Goal: Transaction & Acquisition: Book appointment/travel/reservation

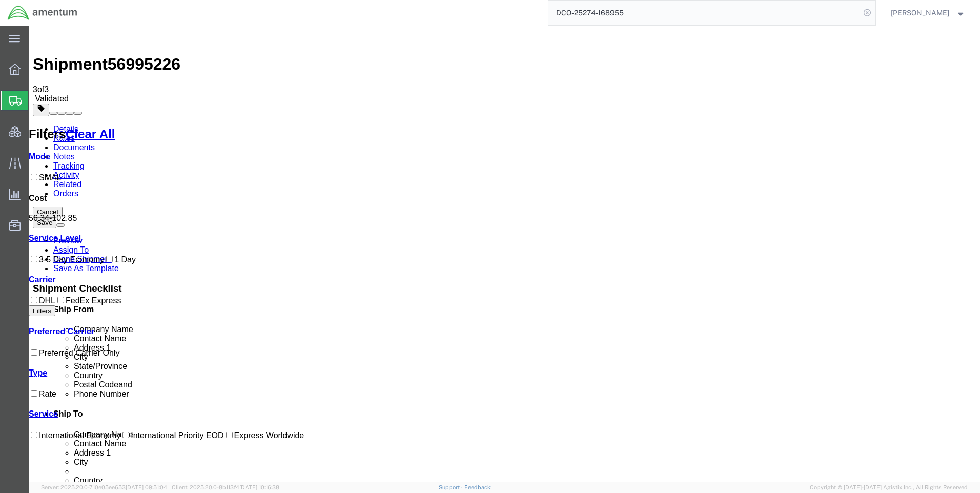
click at [872, 10] on icon at bounding box center [867, 13] width 14 height 14
drag, startPoint x: 653, startPoint y: 6, endPoint x: 647, endPoint y: 9, distance: 7.1
paste input "DCO-25274-168969"
type input "DCO-25274-168969"
click at [874, 8] on icon at bounding box center [867, 13] width 14 height 14
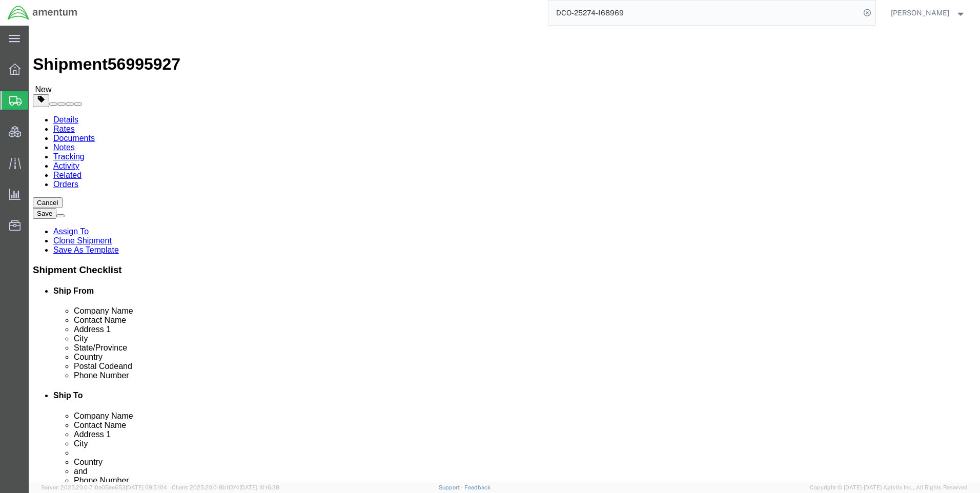
select select "42668"
select select "65691"
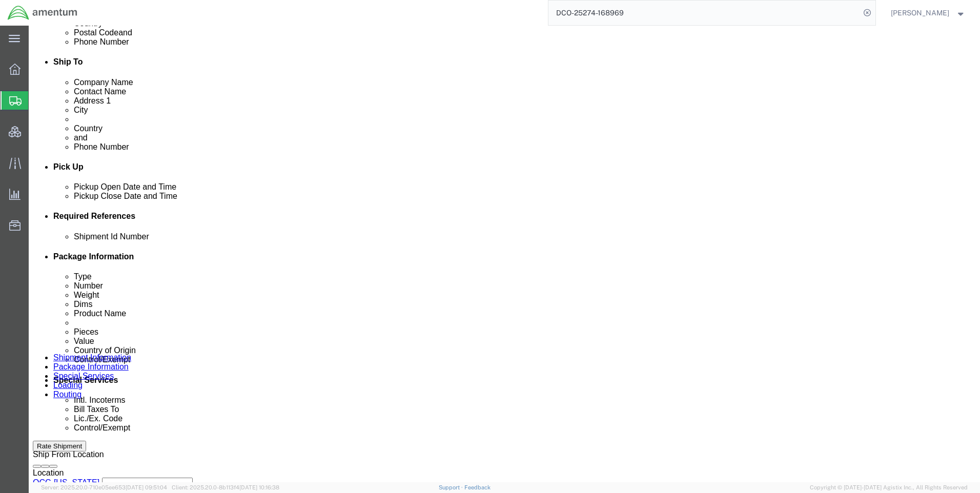
scroll to position [410, 0]
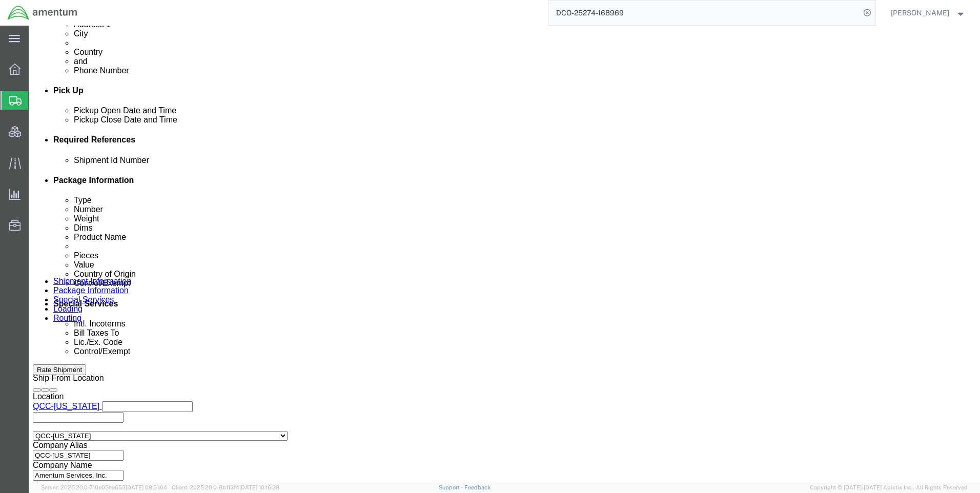
click icon
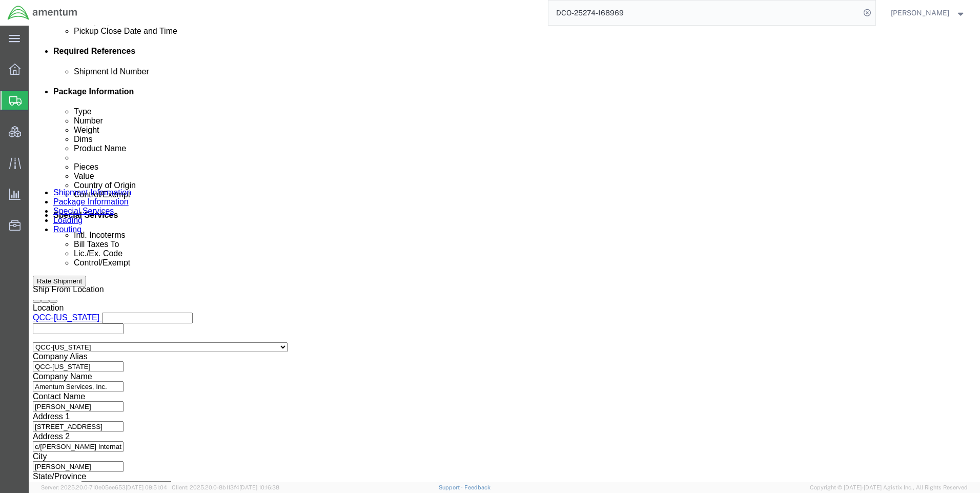
scroll to position [646, 0]
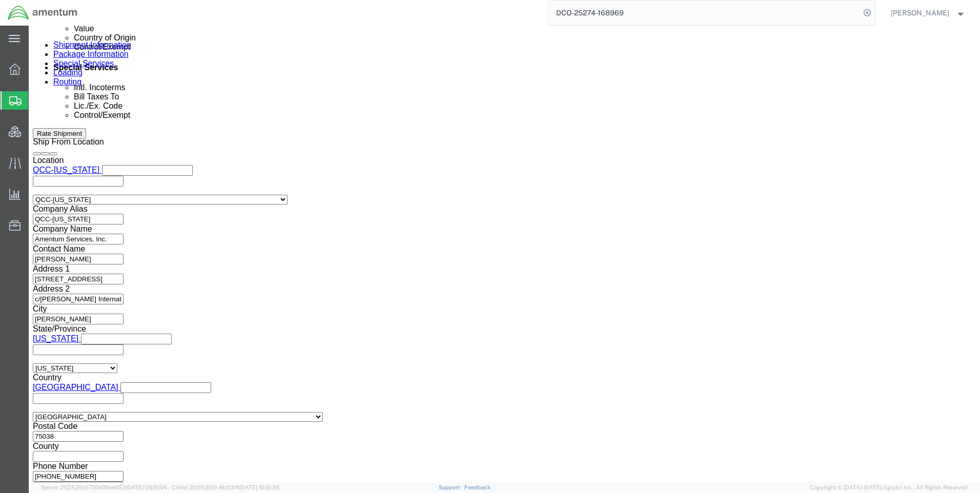
click button "Continue"
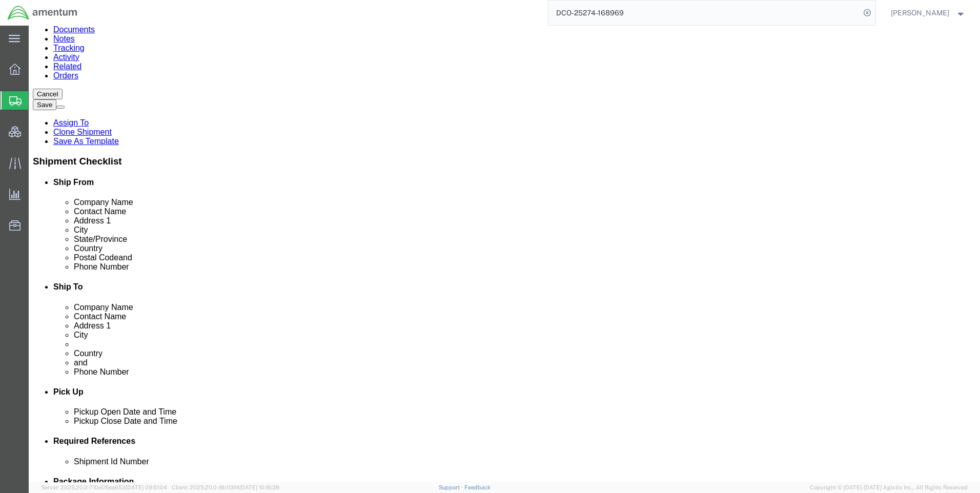
scroll to position [110, 0]
click button "Continue"
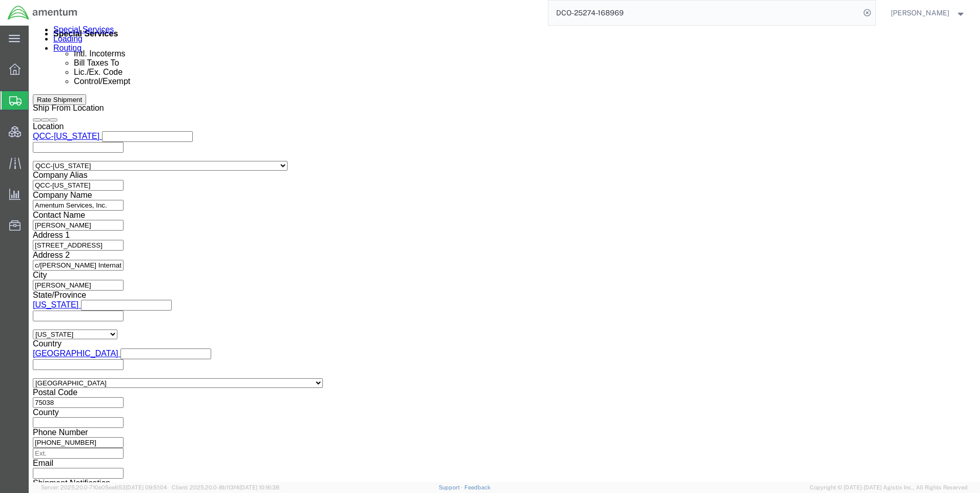
scroll to position [671, 0]
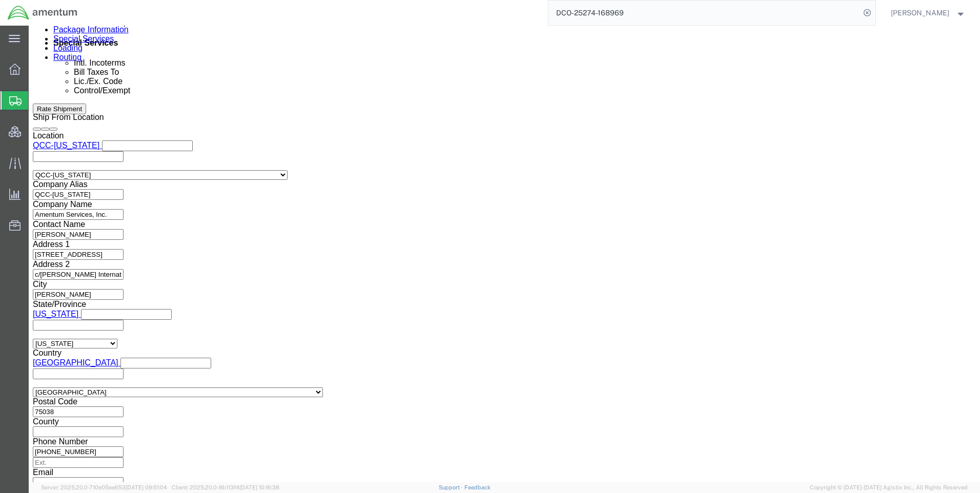
click select "Select ATF BIS DEA EPA FDA FTR ITAR OFAC Other (OPA)"
select select "FTR"
click select "Select ATF BIS DEA EPA FDA FTR ITAR OFAC Other (OPA)"
click select "Select 30.2(d)(2) 30.36 30.37(a) 30.37(f) 30.37(g) 30.37(h) 30.37(i) 30.37(j) 3…"
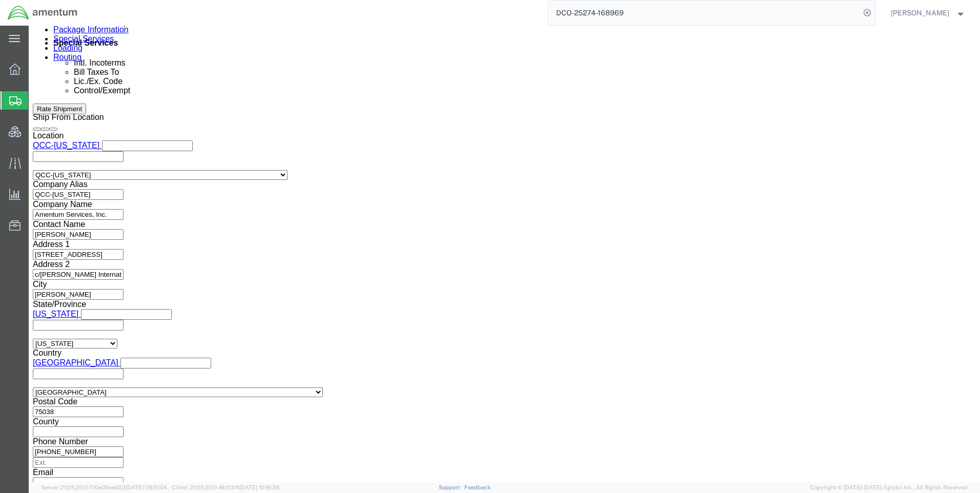
click select "Select 30.2(d)(2) 30.36 30.37(a) 30.37(f) 30.37(g) 30.37(h) 30.37(i) 30.37(j) 3…"
select select "30.37(a)"
click select "Select 30.2(d)(2) 30.36 30.37(a) 30.37(f) 30.37(g) 30.37(h) 30.37(i) 30.37(j) 3…"
click select "Select AES-Direct EEI Carrier File EEI EEI Exempt"
select select "EXEM"
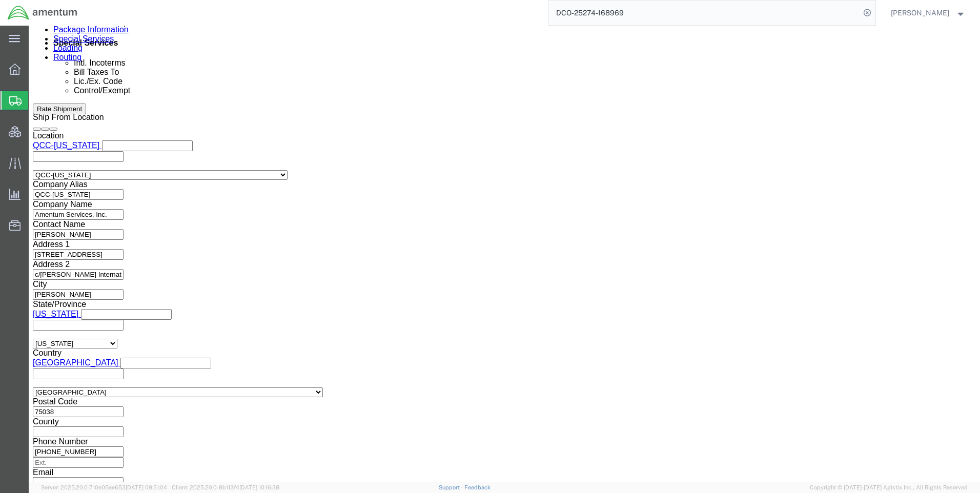
click select "Select AES-Direct EEI Carrier File EEI EEI Exempt"
click button "Rate Shipment"
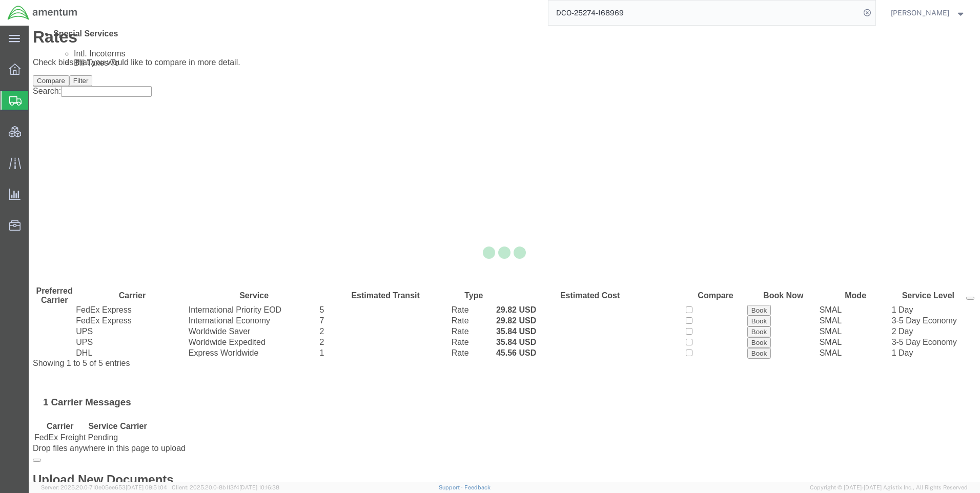
scroll to position [0, 0]
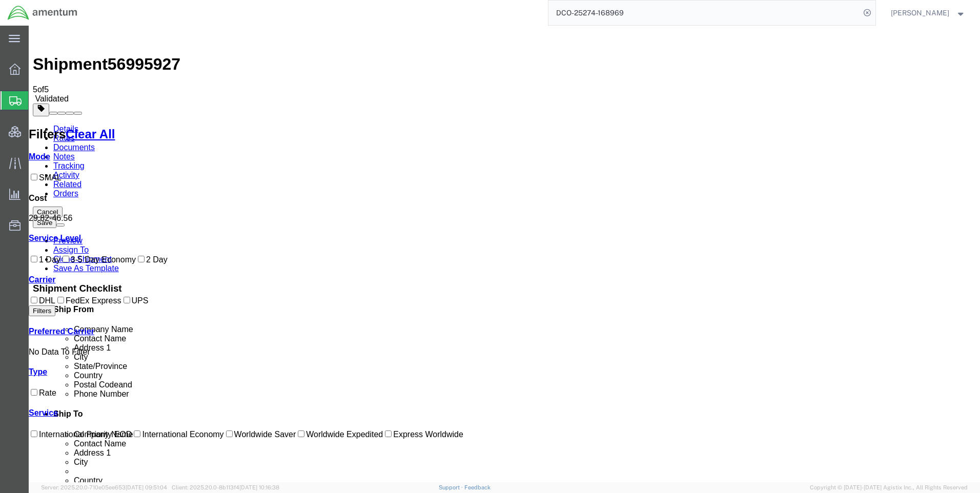
drag, startPoint x: 544, startPoint y: 145, endPoint x: 523, endPoint y: 147, distance: 21.1
copy b "29.82"
click at [871, 14] on icon at bounding box center [867, 13] width 14 height 14
click at [873, 11] on icon at bounding box center [867, 13] width 14 height 14
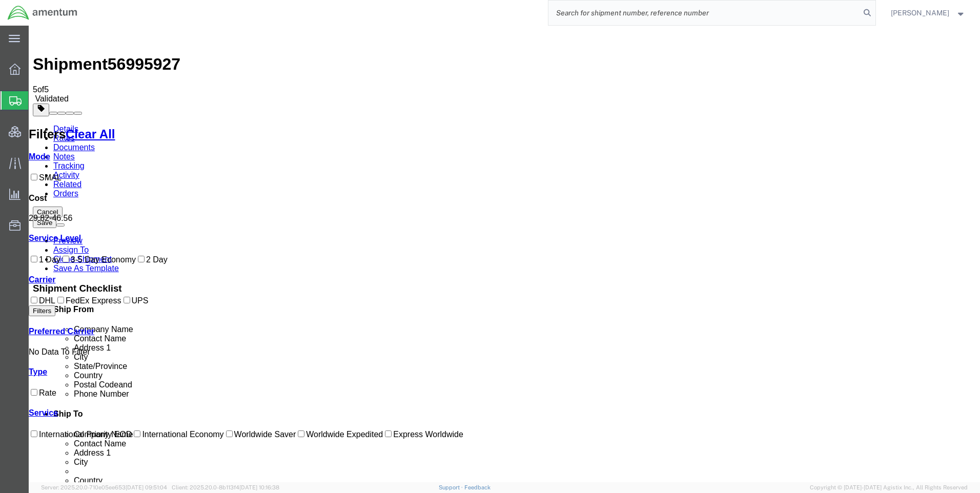
paste input "DCO-25274-168964"
type input "DCO-25274-168964"
click at [873, 15] on icon at bounding box center [867, 13] width 14 height 14
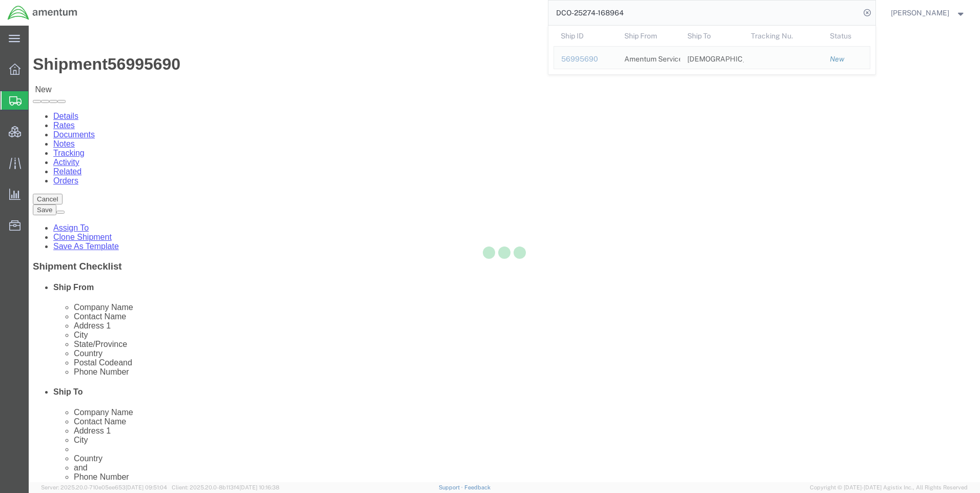
select select "42668"
select select "42637"
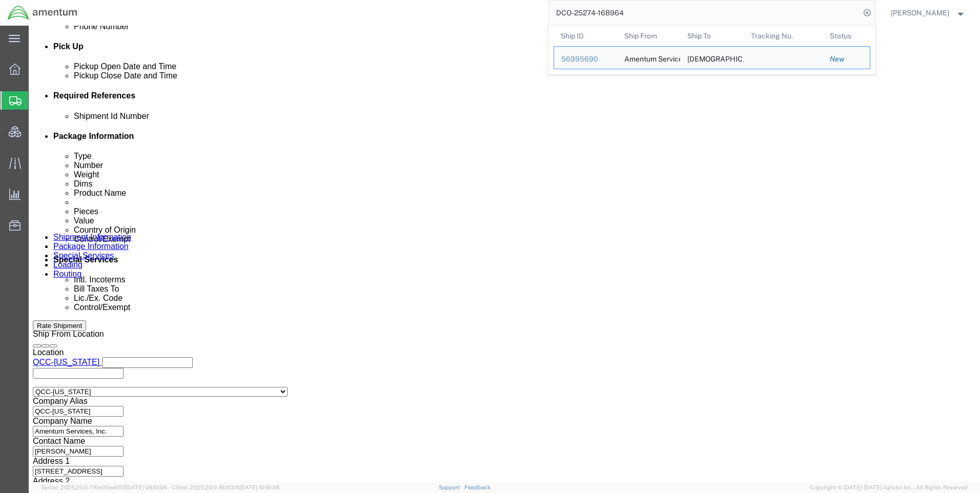
scroll to position [461, 0]
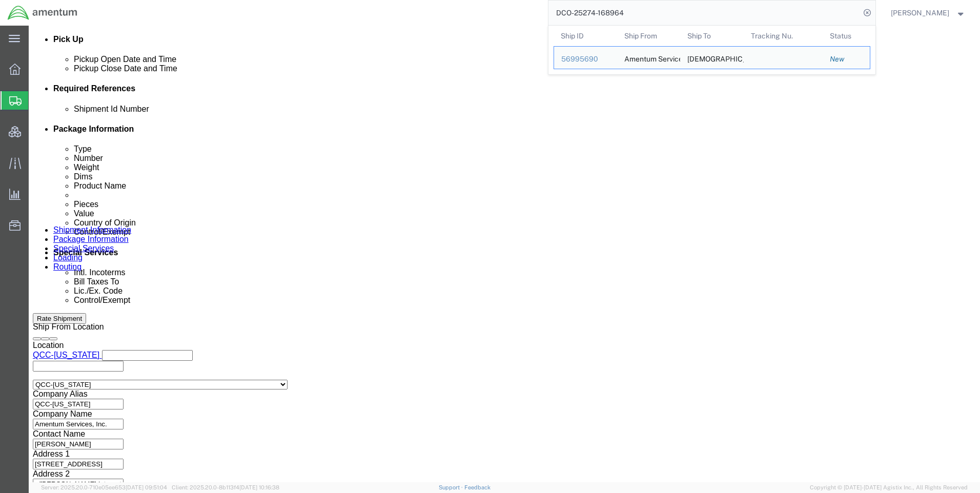
click icon
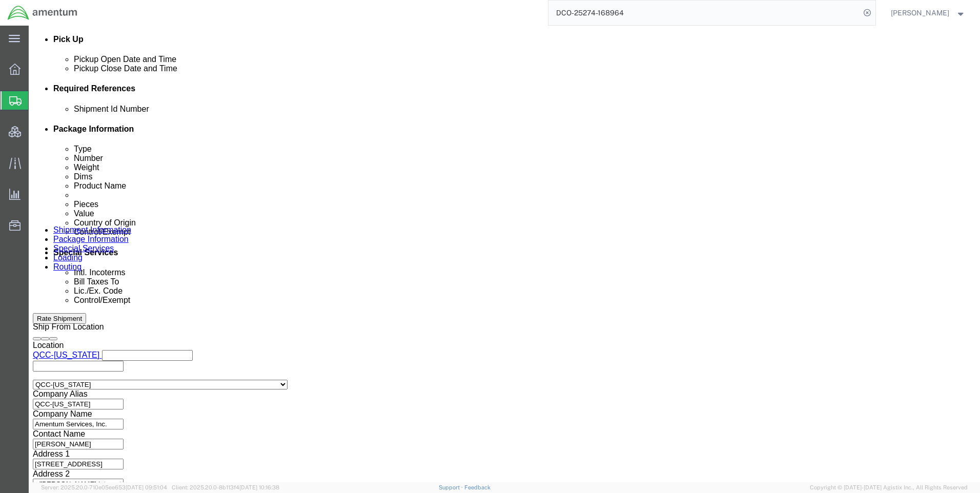
click button
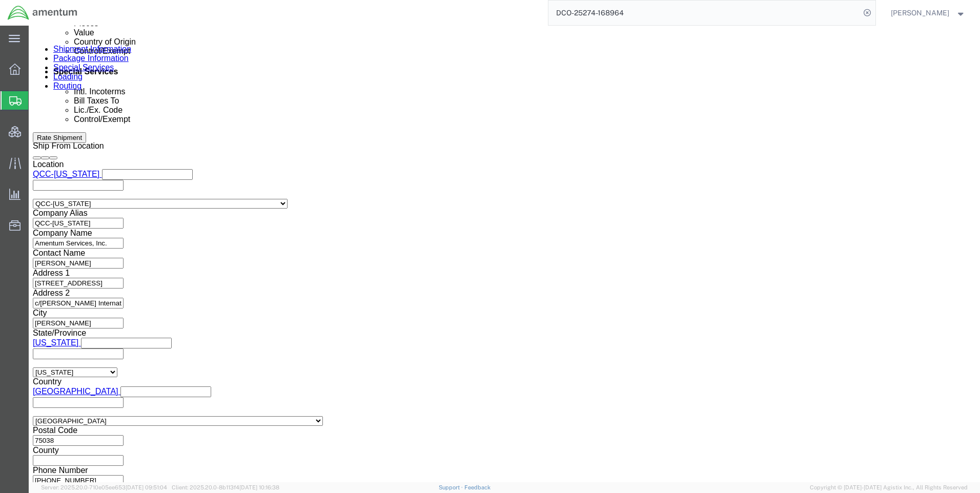
scroll to position [646, 0]
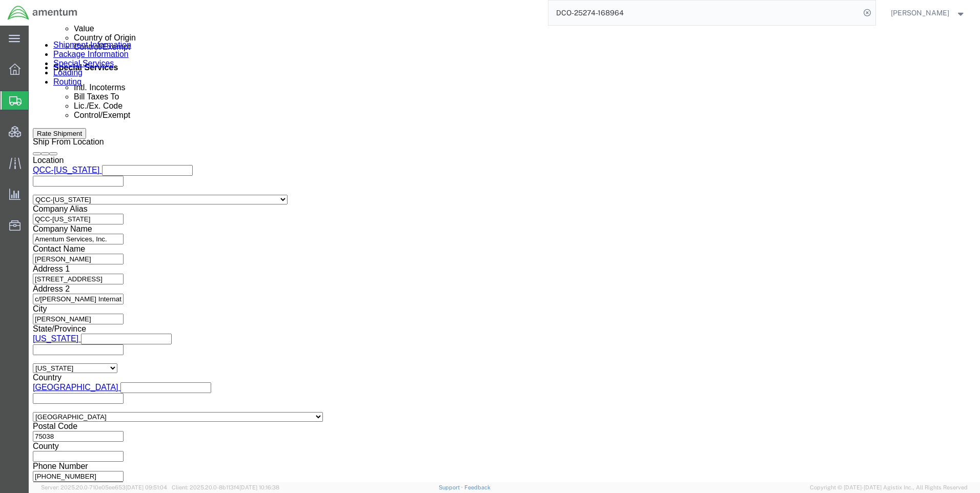
click button "Continue"
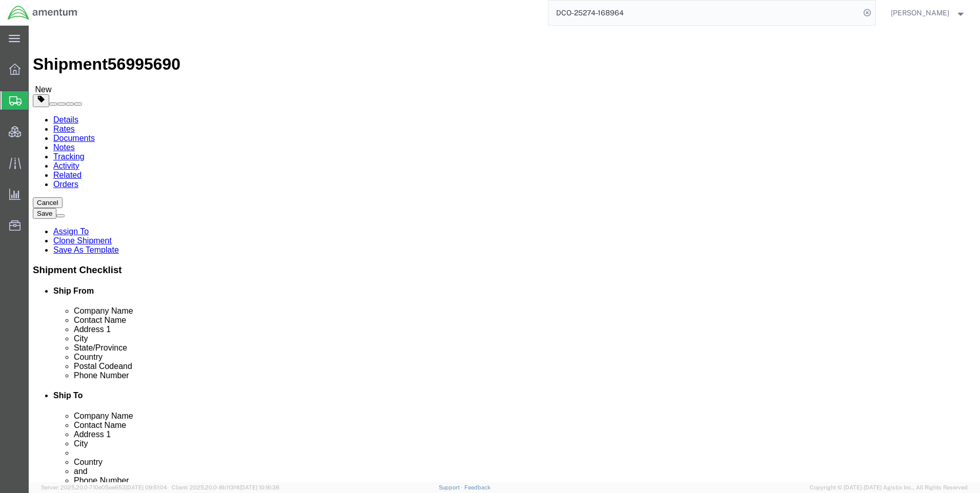
click icon
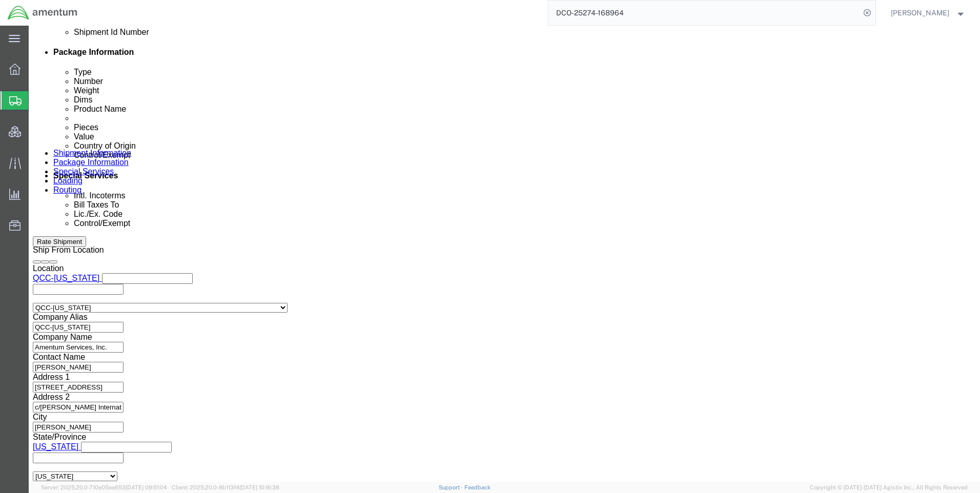
scroll to position [718, 0]
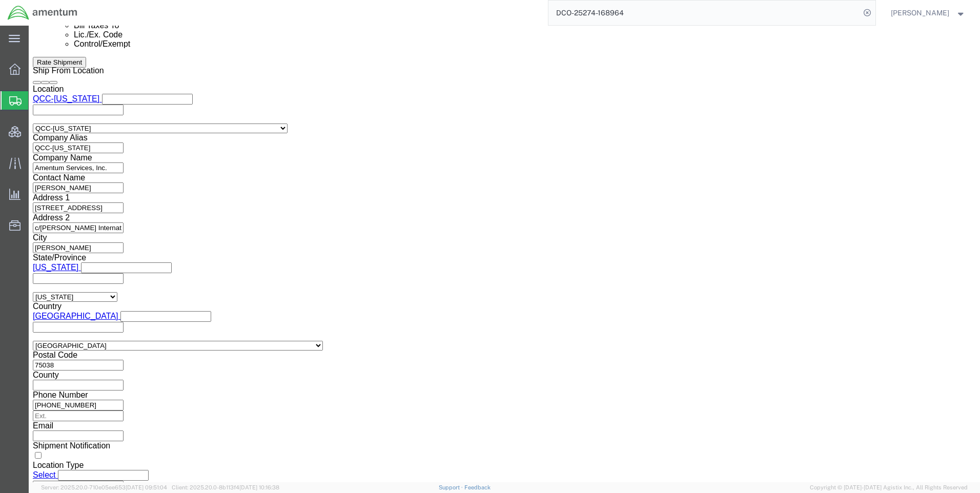
drag, startPoint x: 165, startPoint y: 192, endPoint x: 162, endPoint y: 202, distance: 10.1
click select "Select ATF BIS DEA EPA FDA FTR ITAR OFAC Other (OPA)"
click div "Control/Exempt Select ATF BIS DEA EPA FDA FTR ITAR OFAC Other (OPA) Lic./Ex. Co…"
click select "Select AES-Direct EEI Carrier File EEI EEI Exempt"
select select "CFIL"
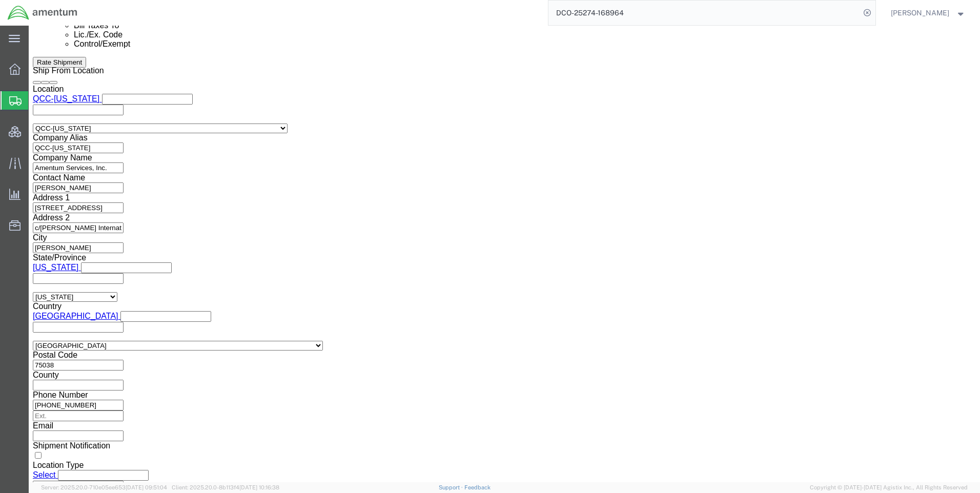
click select "Select AES-Direct EEI Carrier File EEI EEI Exempt"
click button "Rate Shipment"
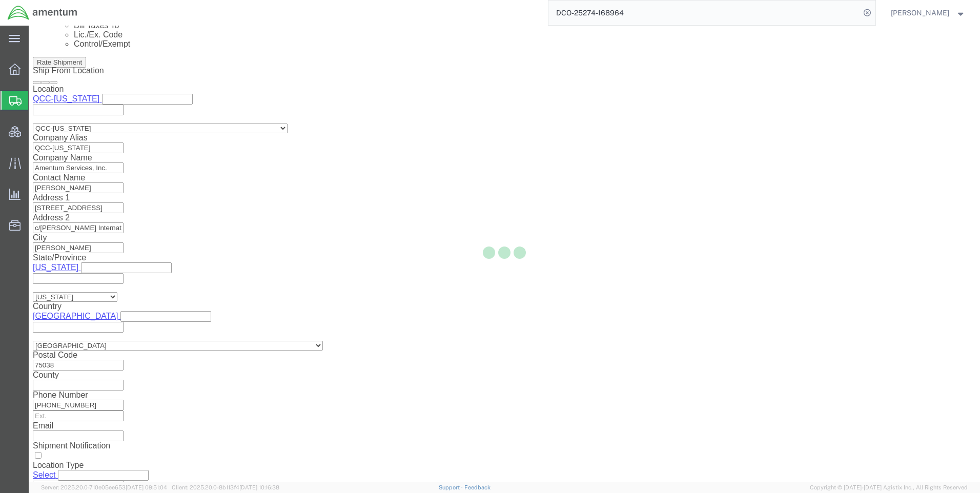
select select "42668"
select select "42637"
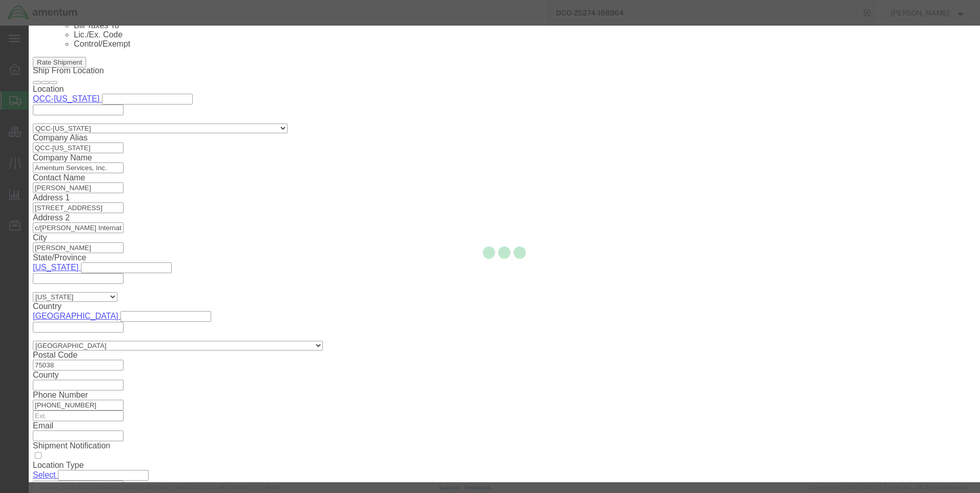
scroll to position [646, 0]
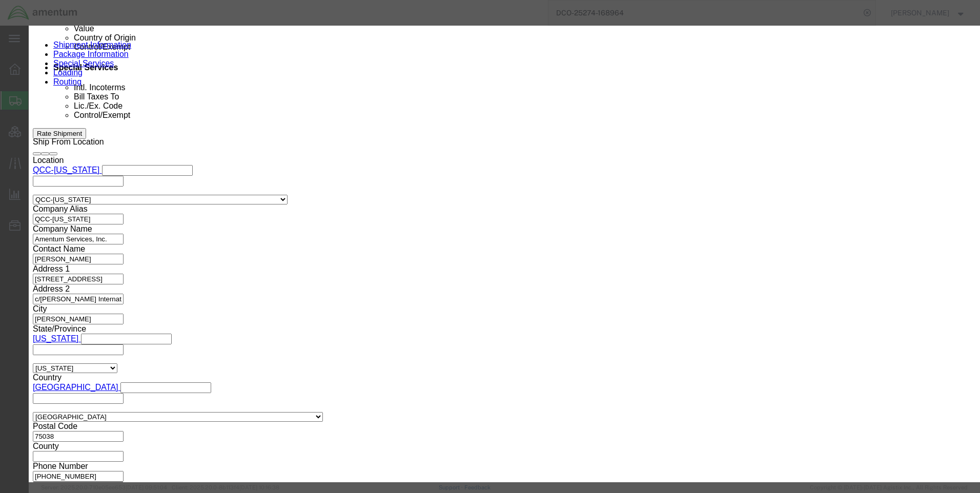
click button "Close"
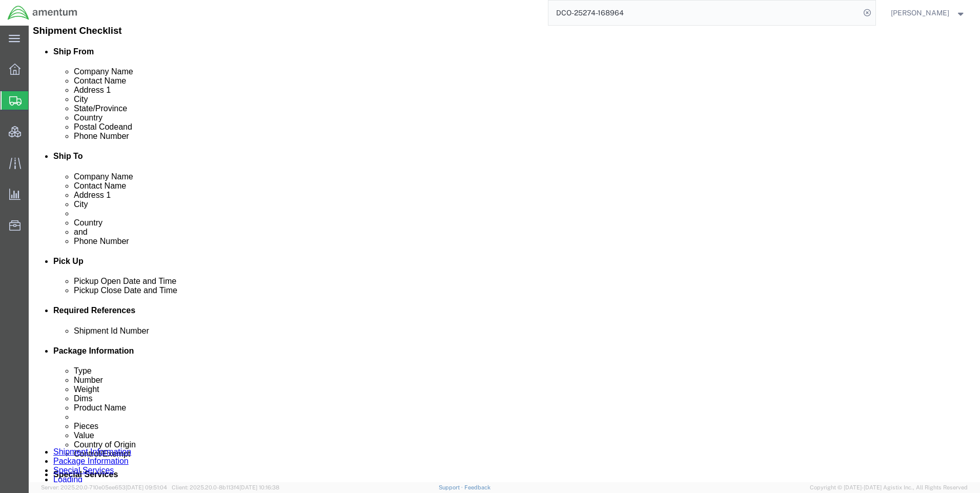
scroll to position [236, 0]
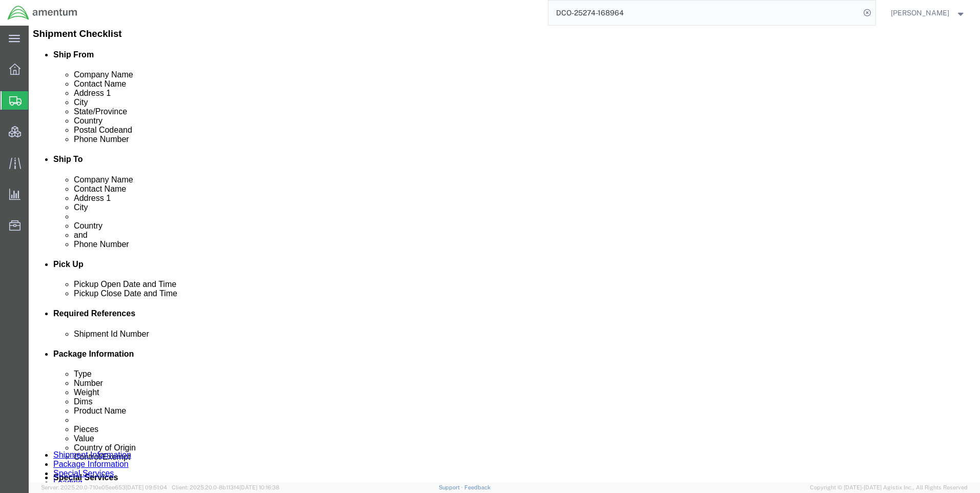
drag, startPoint x: 624, startPoint y: 172, endPoint x: 613, endPoint y: 175, distance: 11.8
click icon
click button "Add"
click select "Select EIN EORI TIN VAT Other"
select select "EORI"
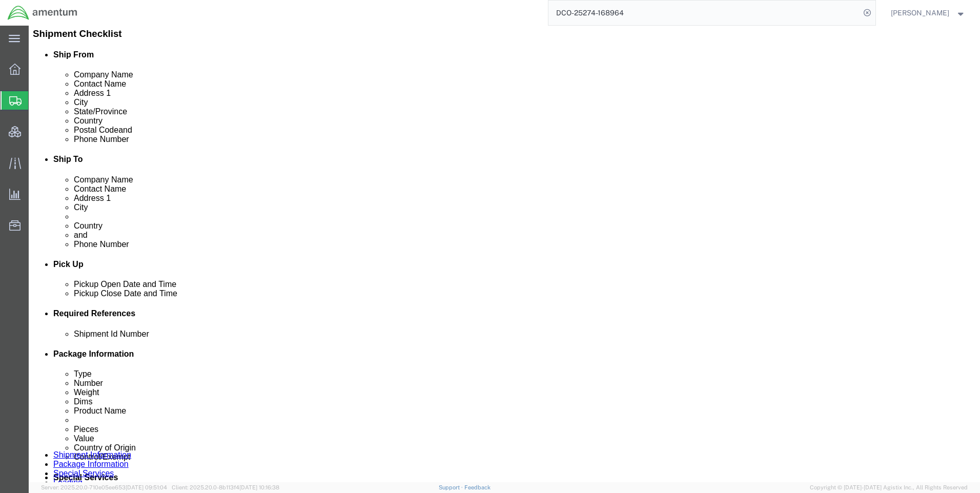
click select "Select EIN EORI TIN VAT Other"
paste input "[US_VEHICLE_IDENTIFICATION_NUMBER]"
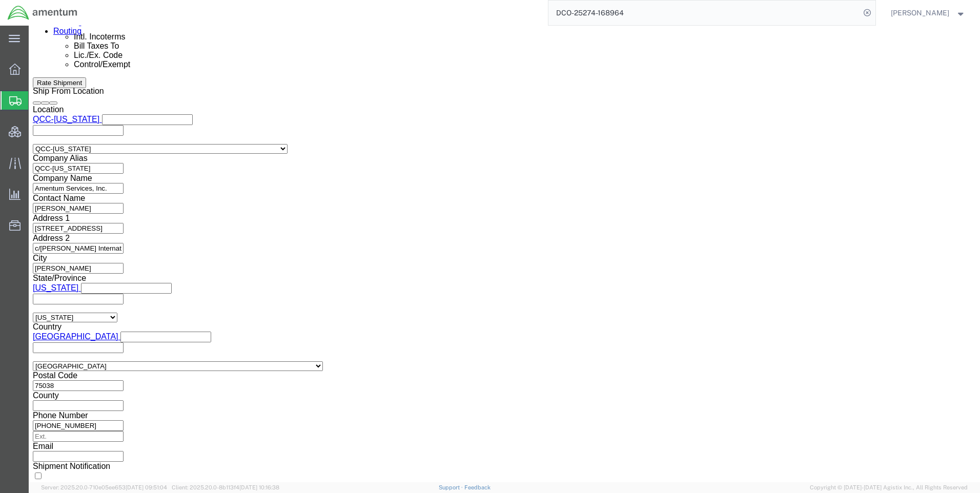
scroll to position [698, 0]
type input "[US_VEHICLE_IDENTIFICATION_NUMBER]"
click button "Rate Shipment"
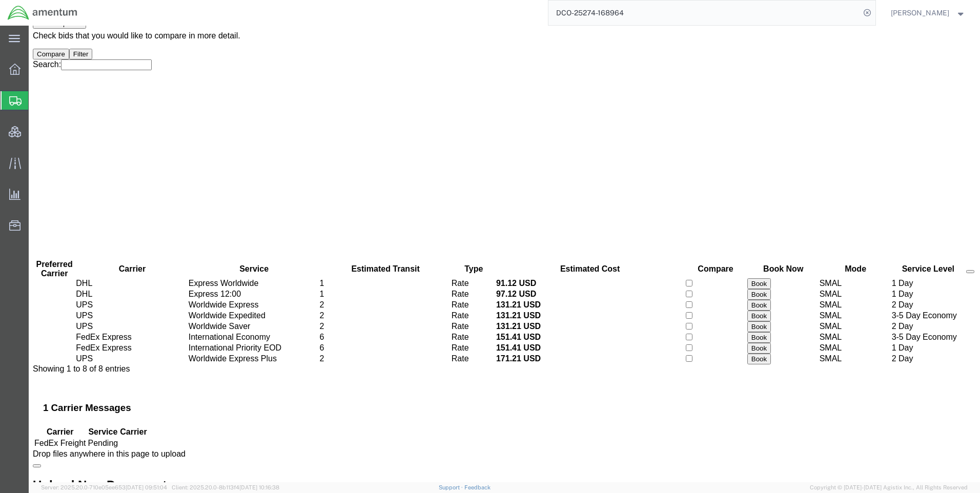
scroll to position [0, 0]
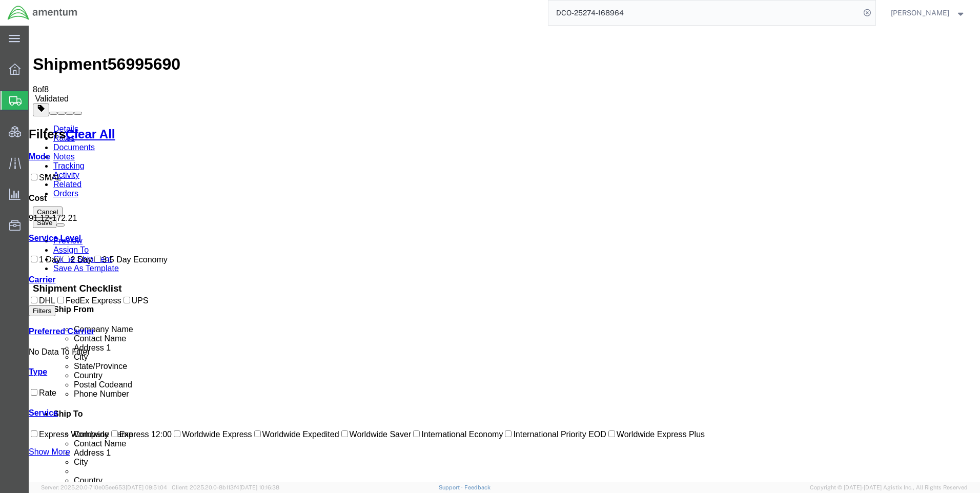
drag, startPoint x: 545, startPoint y: 144, endPoint x: 526, endPoint y: 145, distance: 19.0
drag, startPoint x: 526, startPoint y: 143, endPoint x: 491, endPoint y: 122, distance: 41.1
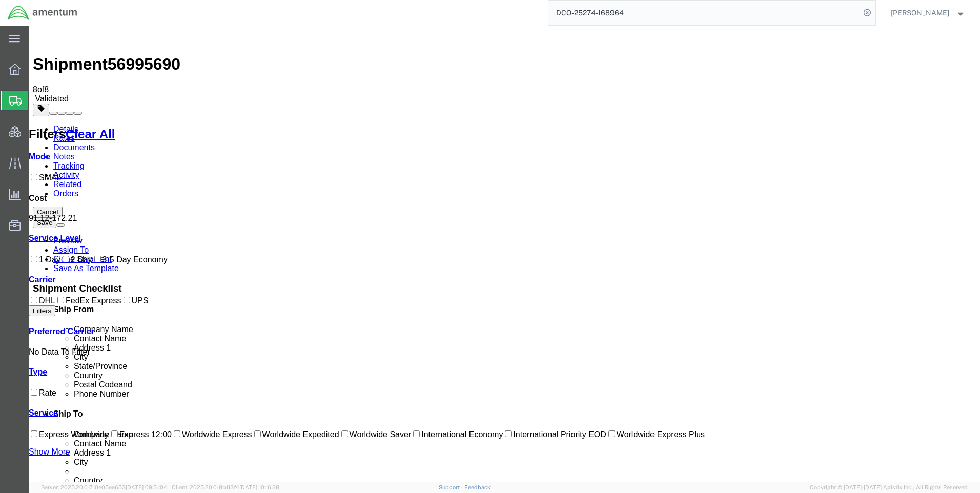
drag, startPoint x: 545, startPoint y: 142, endPoint x: 525, endPoint y: 139, distance: 19.8
drag, startPoint x: 525, startPoint y: 139, endPoint x: 531, endPoint y: 142, distance: 6.4
copy b "91.12"
click at [874, 13] on icon at bounding box center [867, 13] width 14 height 14
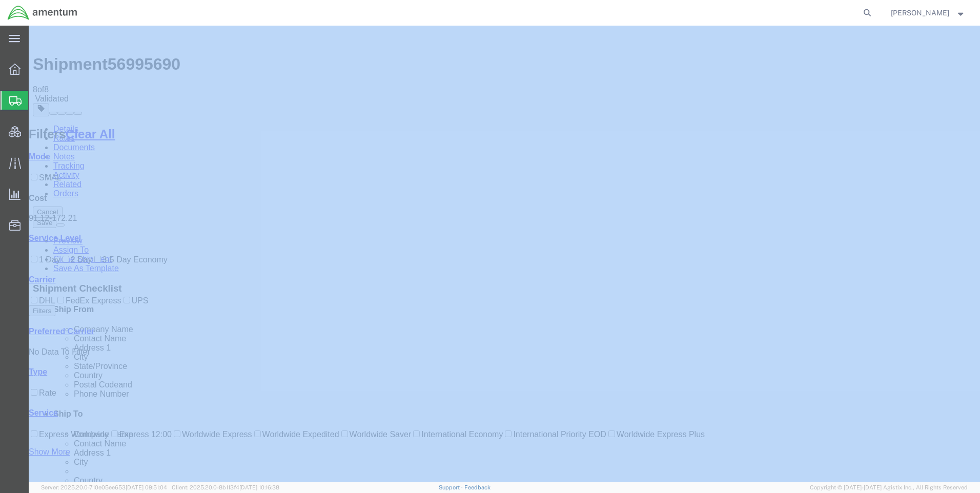
click at [874, 13] on icon at bounding box center [867, 13] width 14 height 14
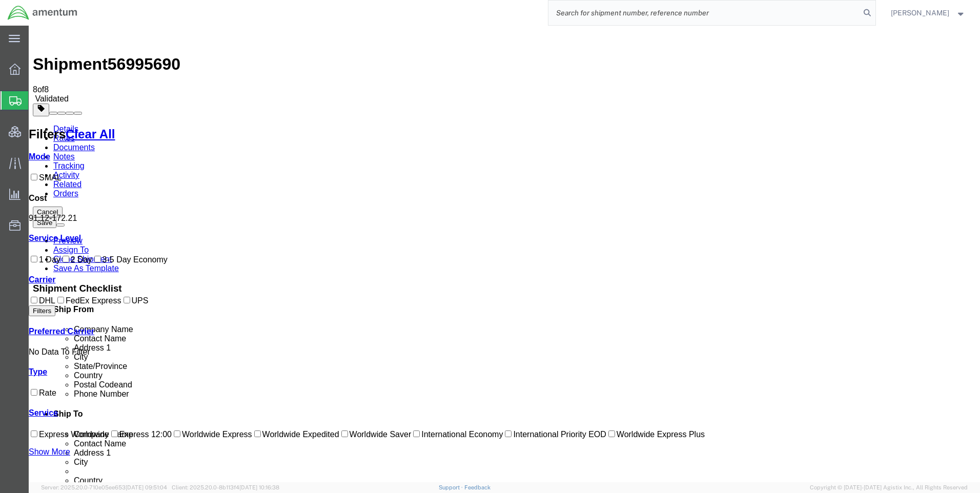
paste input "DCO-25274-168974"
type input "DCO-25274-168974"
click at [873, 10] on icon at bounding box center [867, 13] width 14 height 14
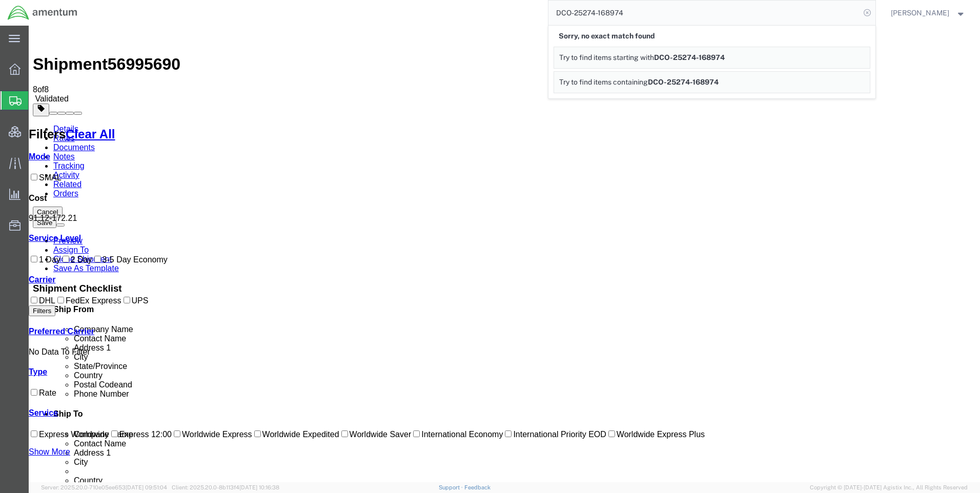
click at [874, 13] on icon at bounding box center [867, 13] width 14 height 14
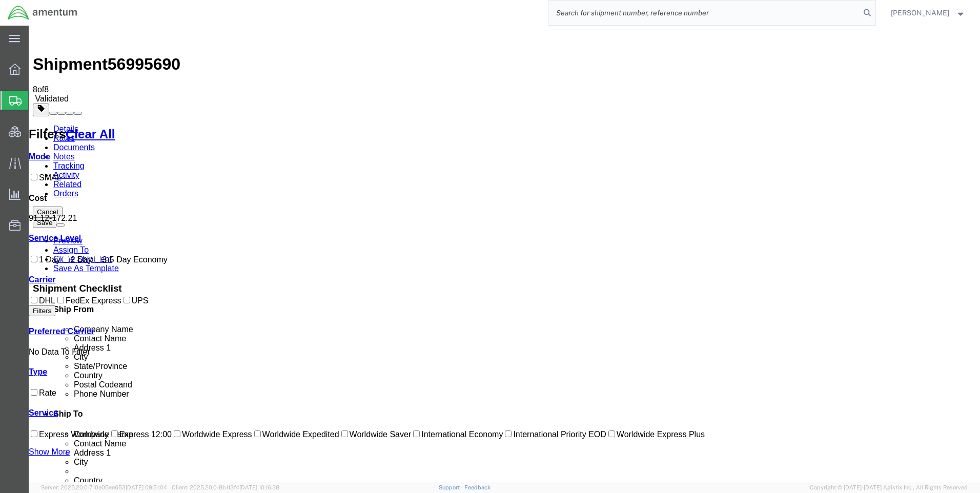
paste input "DCO-25274-168974"
click at [860, 12] on input "DCO-25274-168974" at bounding box center [704, 13] width 312 height 25
type input "DCO-25274-168974"
click at [870, 12] on icon at bounding box center [867, 13] width 14 height 14
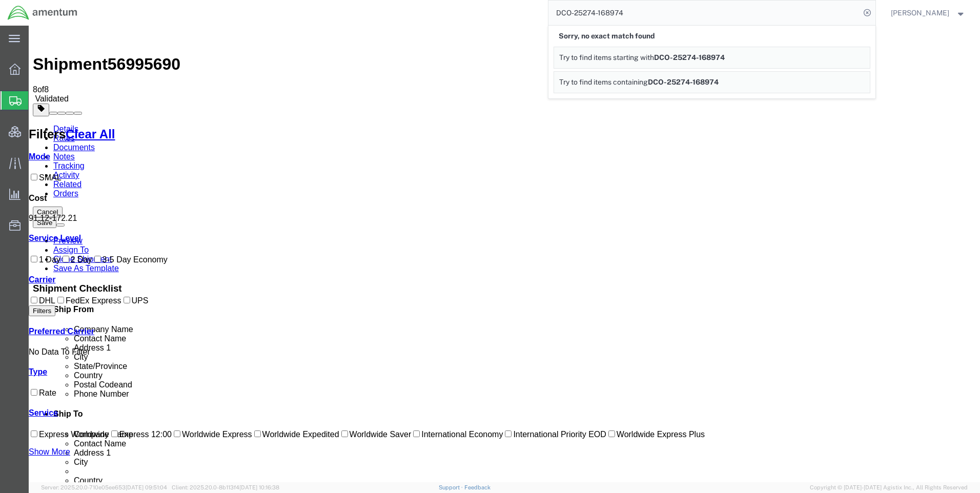
click at [496, 125] on ul "Details Rates Documents Notes Tracking Activity Related Orders" at bounding box center [504, 162] width 943 height 74
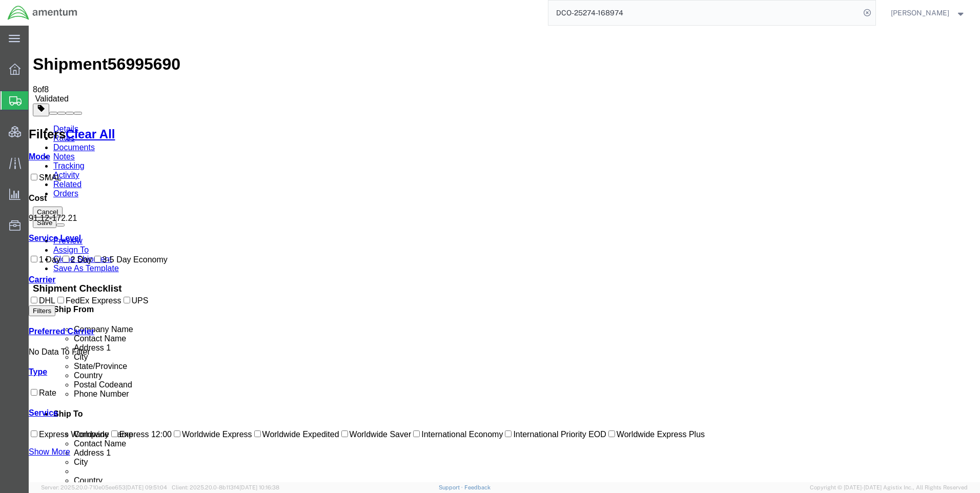
click at [68, 125] on link "Details" at bounding box center [65, 129] width 25 height 9
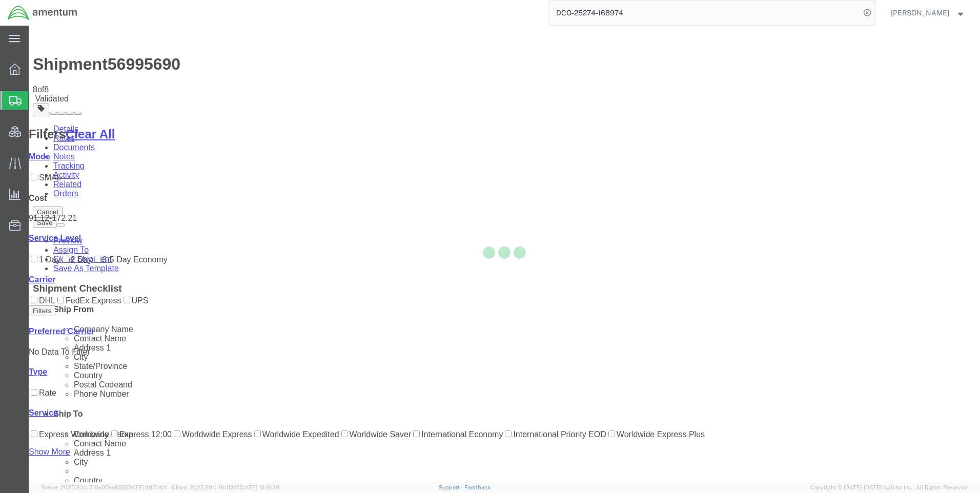
select select "42668"
select select "42637"
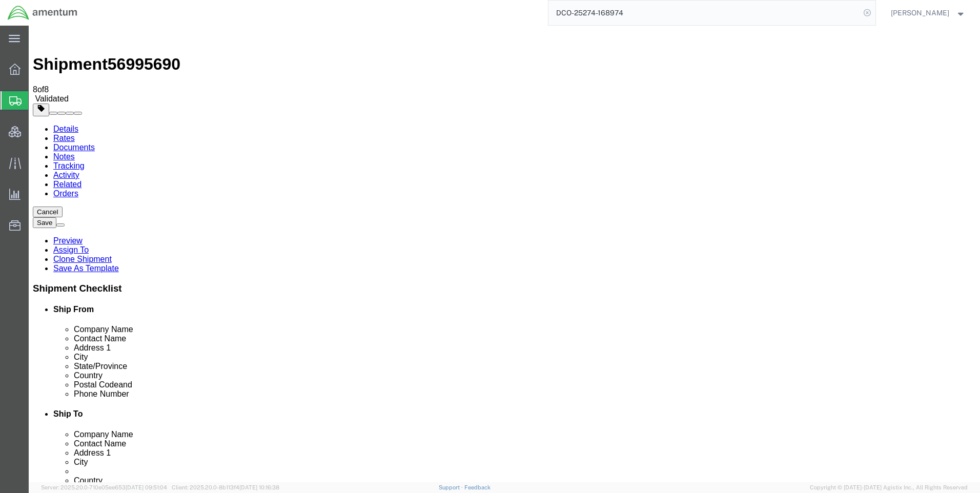
click at [873, 12] on icon at bounding box center [867, 13] width 14 height 14
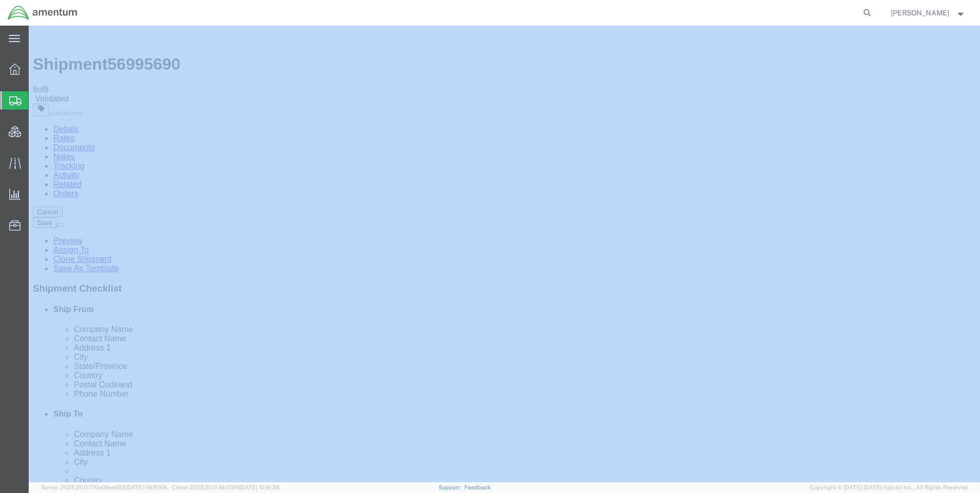
click at [873, 12] on icon at bounding box center [867, 13] width 14 height 14
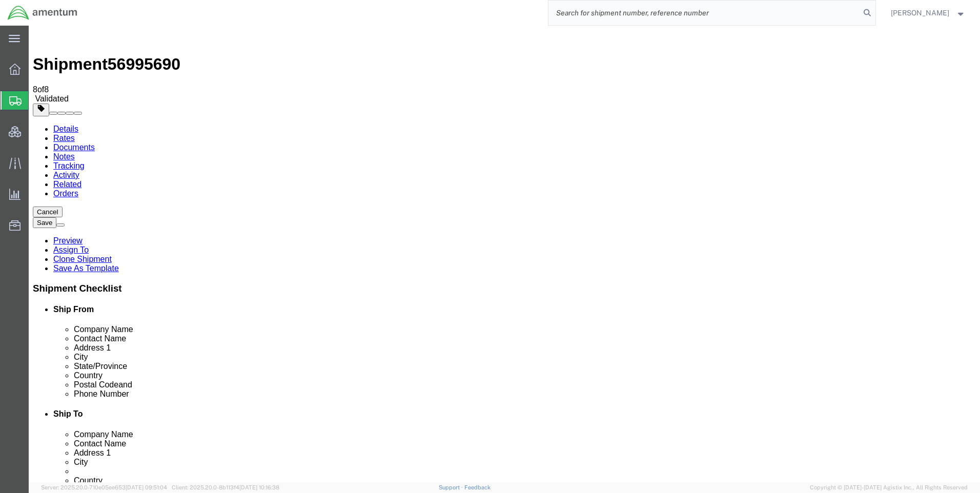
paste input "DCO-25274-168974"
type input "DCO-25274-168974"
click at [872, 11] on icon at bounding box center [867, 13] width 14 height 14
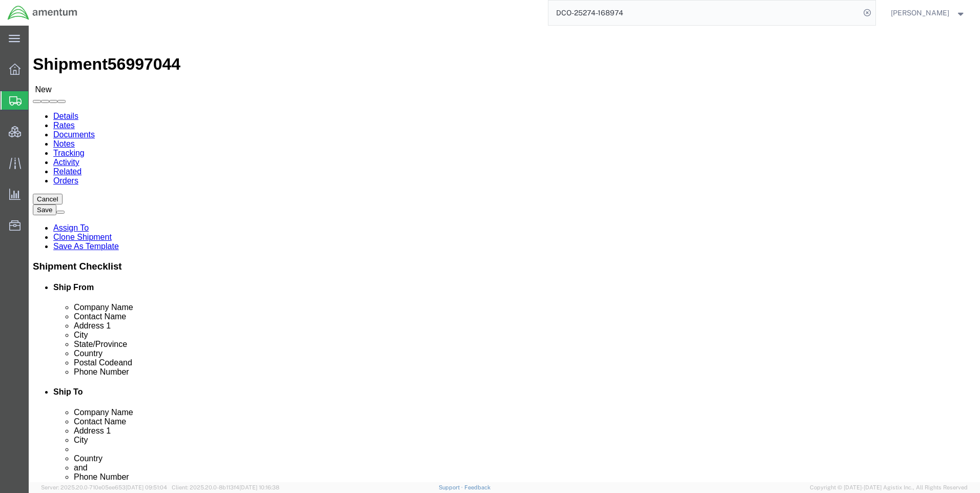
select select "42668"
select select "42657"
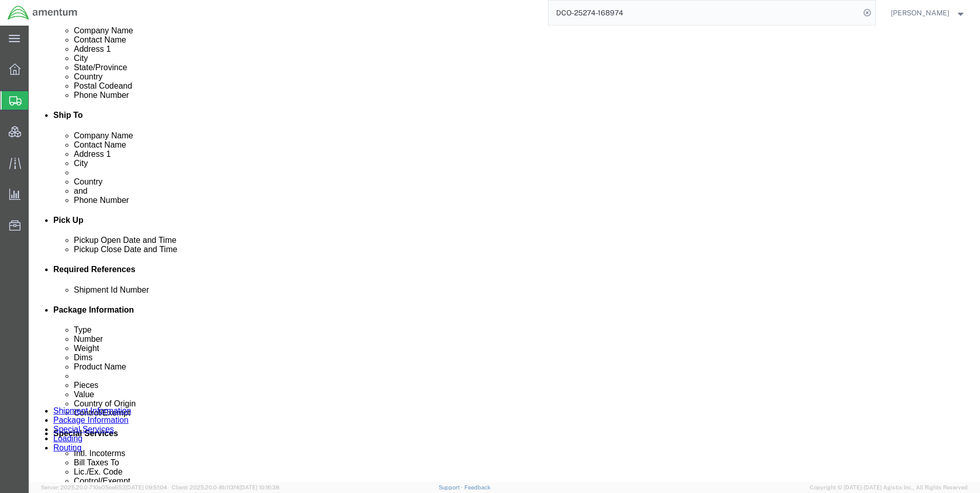
scroll to position [359, 0]
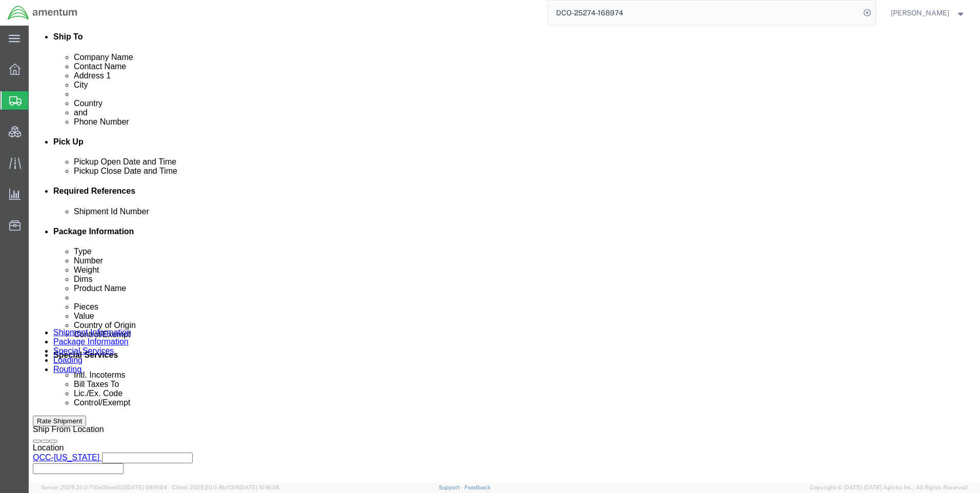
click icon
click button
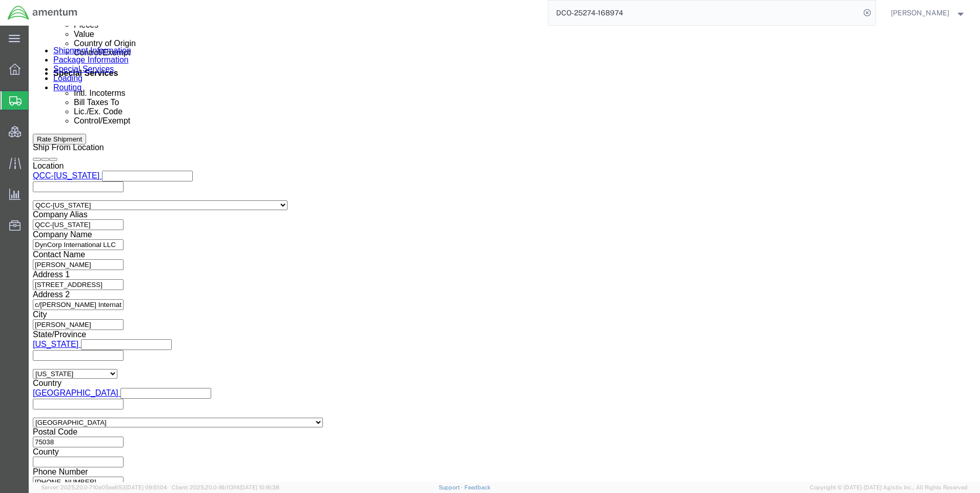
scroll to position [655, 0]
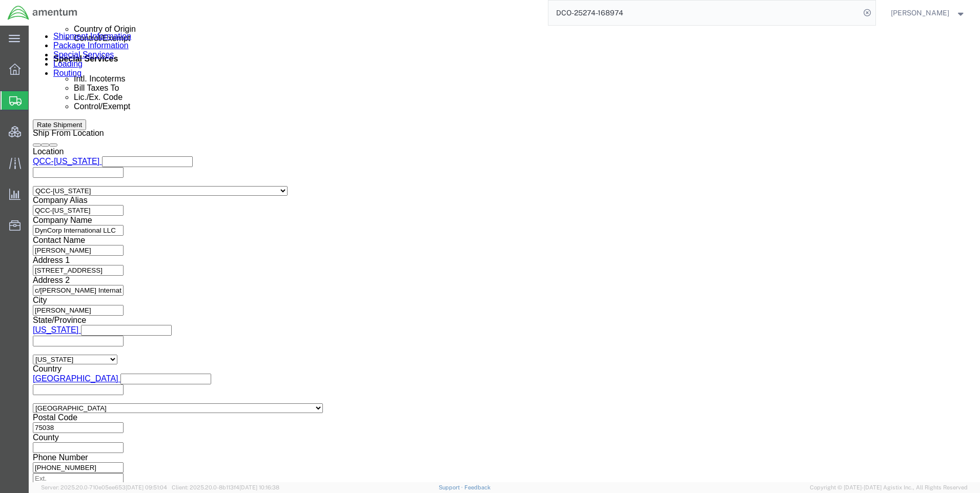
drag, startPoint x: 712, startPoint y: 416, endPoint x: 547, endPoint y: 304, distance: 199.6
click button "Continue"
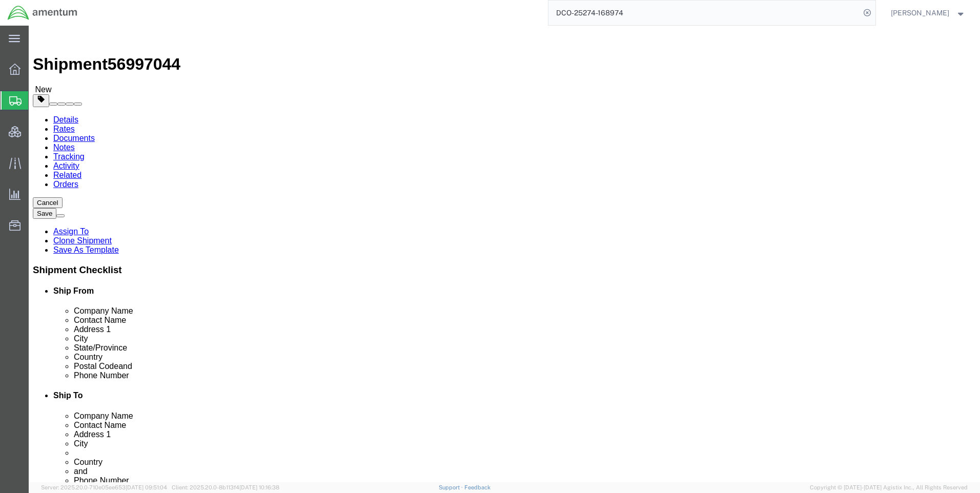
click button "Continue"
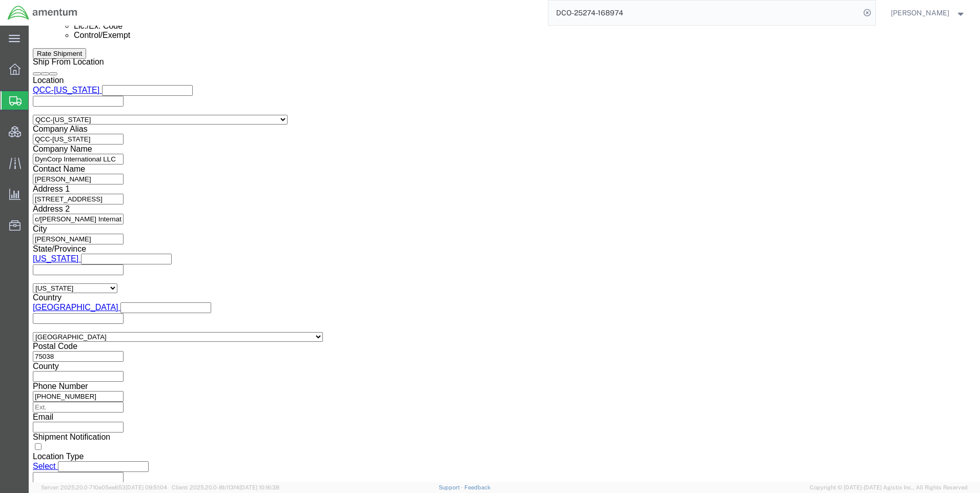
scroll to position [718, 0]
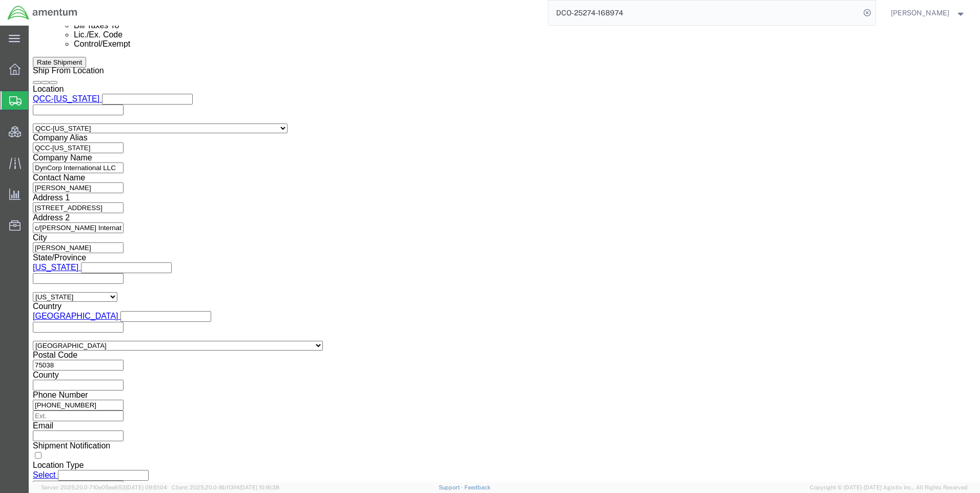
click select "Select ATF BIS DEA EPA FDA FTR ITAR OFAC Other (OPA)"
click div "Control/Exempt Select ATF BIS DEA EPA FDA FTR ITAR OFAC Other (OPA) Lic./Ex. Co…"
click select "Select ATF BIS DEA EPA FDA FTR ITAR OFAC Other (OPA)"
select select "FTR"
click select "Select ATF BIS DEA EPA FDA FTR ITAR OFAC Other (OPA)"
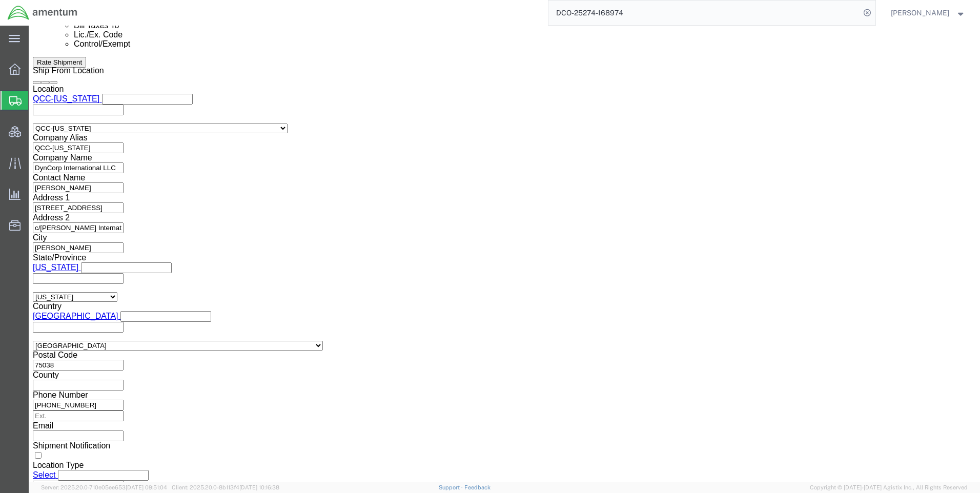
drag, startPoint x: 181, startPoint y: 215, endPoint x: 181, endPoint y: 209, distance: 6.2
click select "Select 30.2(d)(2) 30.36 30.37(a) 30.37(f) 30.37(g) 30.37(h) 30.37(i) 30.37(j) 3…"
select select "30.37(a)"
click select "Select 30.2(d)(2) 30.36 30.37(a) 30.37(f) 30.37(g) 30.37(h) 30.37(i) 30.37(j) 3…"
click select "Select AES-Direct EEI Carrier File EEI EEI Exempt"
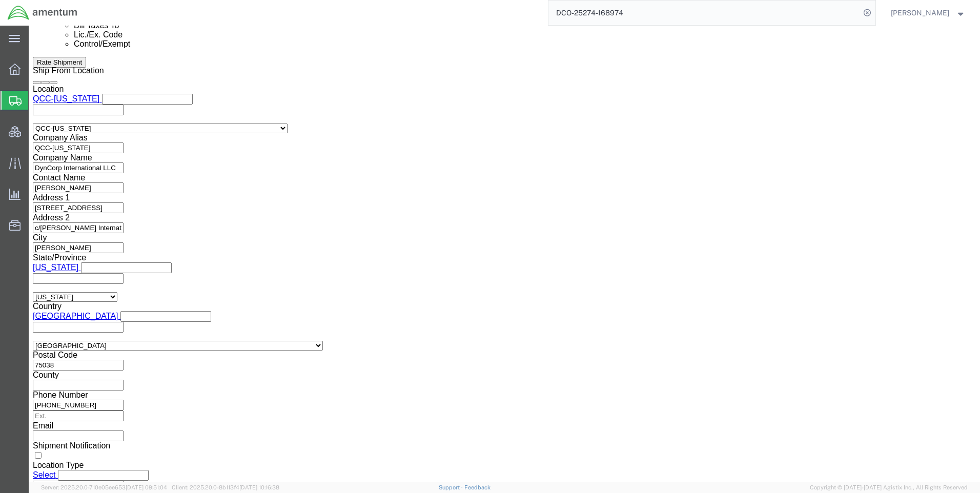
select select "EXEM"
click select "Select AES-Direct EEI Carrier File EEI EEI Exempt"
click button "Rate Shipment"
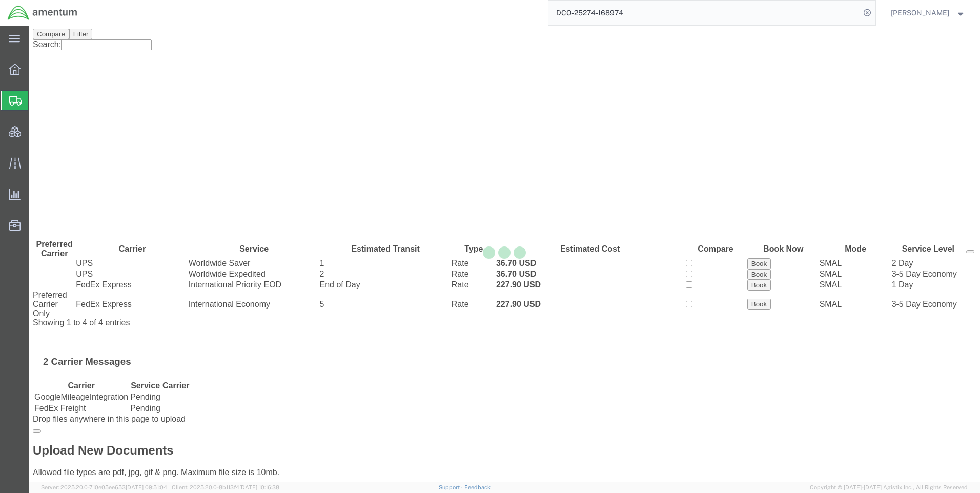
scroll to position [0, 0]
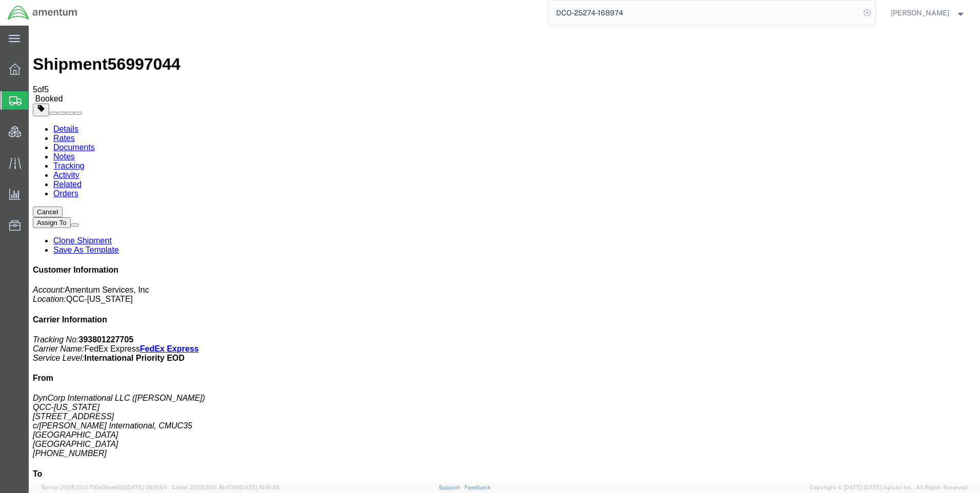
click at [874, 10] on icon at bounding box center [867, 13] width 14 height 14
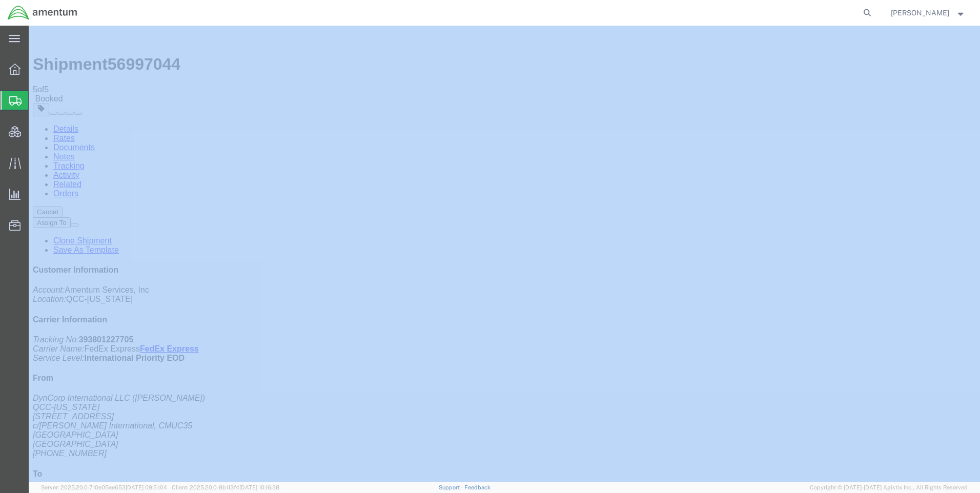
click at [874, 10] on icon at bounding box center [867, 13] width 14 height 14
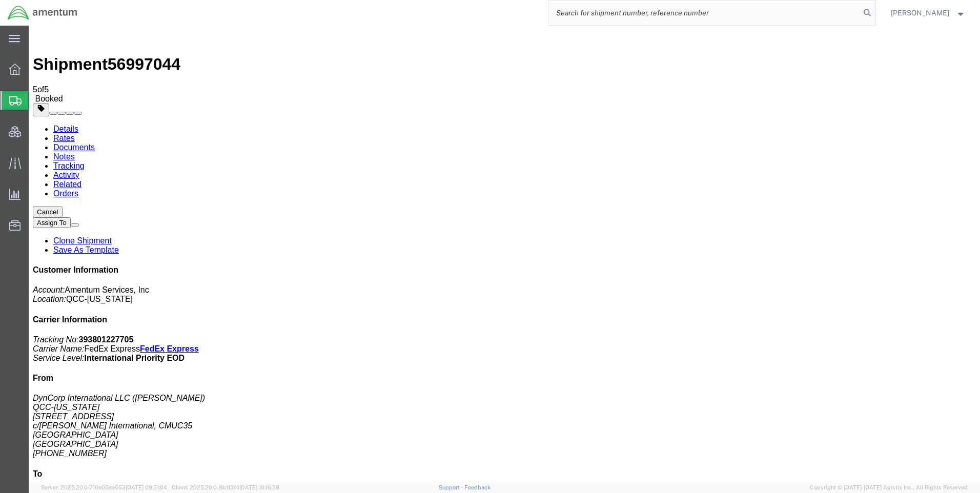
paste input "DCO-25274-168964"
type input "DCO-25274-168964"
click at [874, 9] on icon at bounding box center [867, 13] width 14 height 14
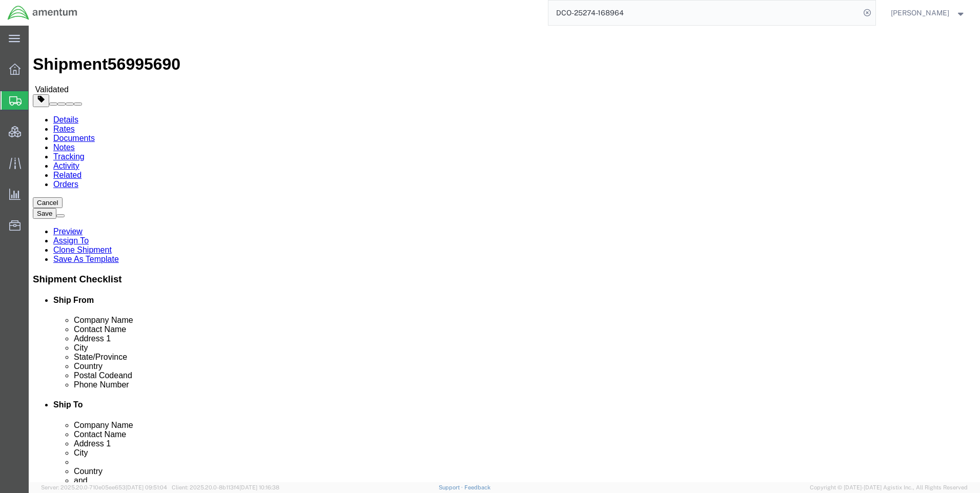
select select "42668"
select select "42637"
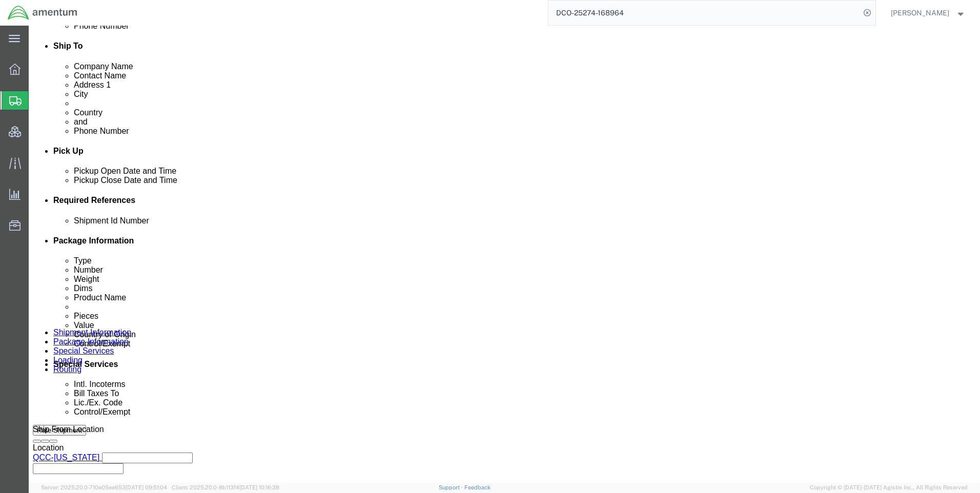
scroll to position [564, 0]
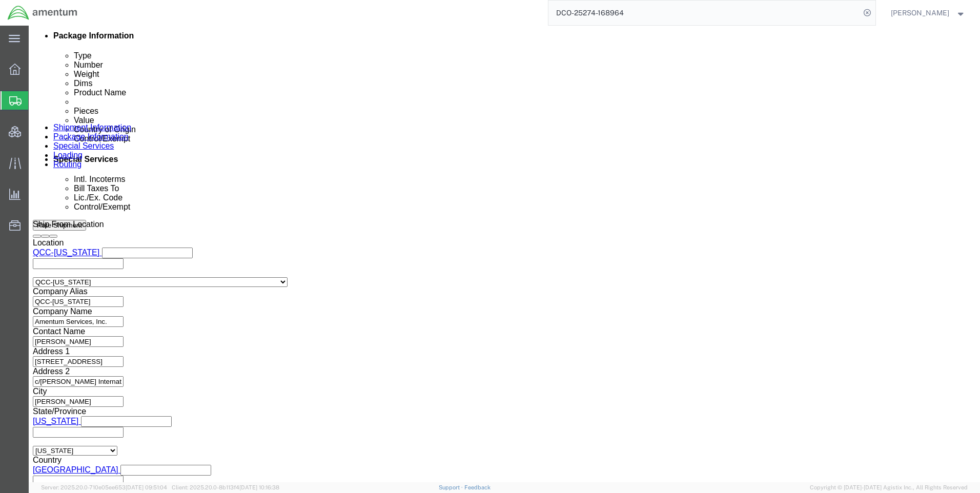
click icon
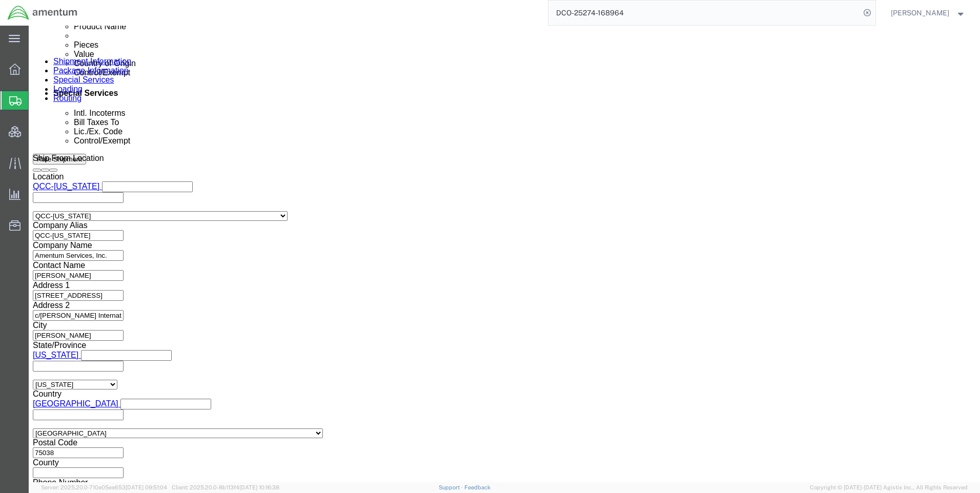
scroll to position [769, 0]
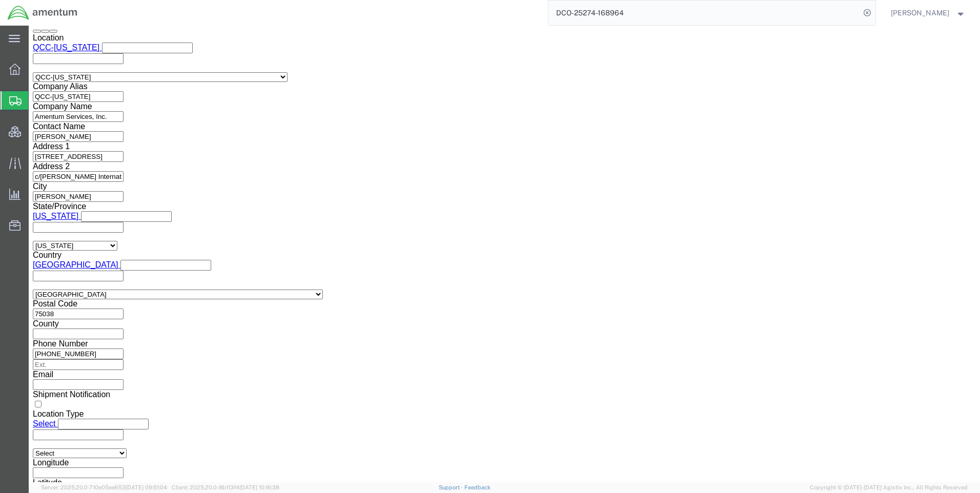
click button "Rate Shipment"
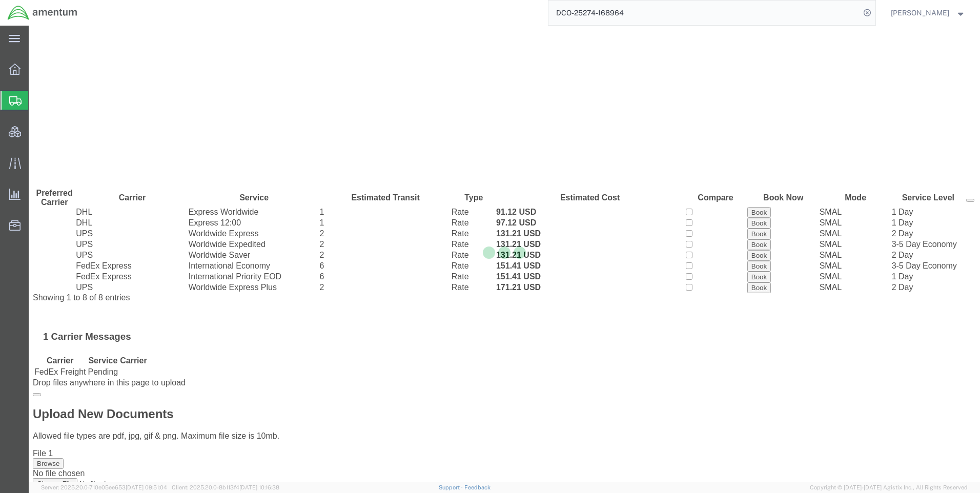
scroll to position [0, 0]
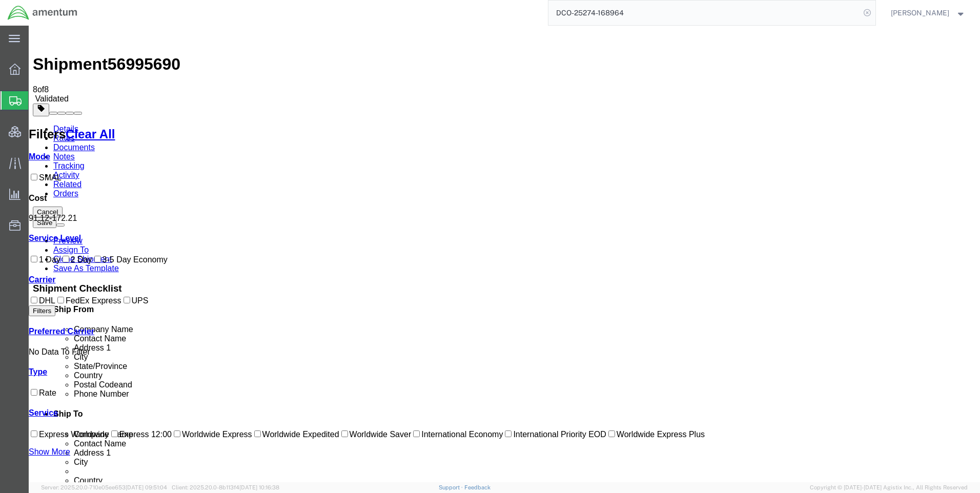
click at [874, 10] on icon at bounding box center [867, 13] width 14 height 14
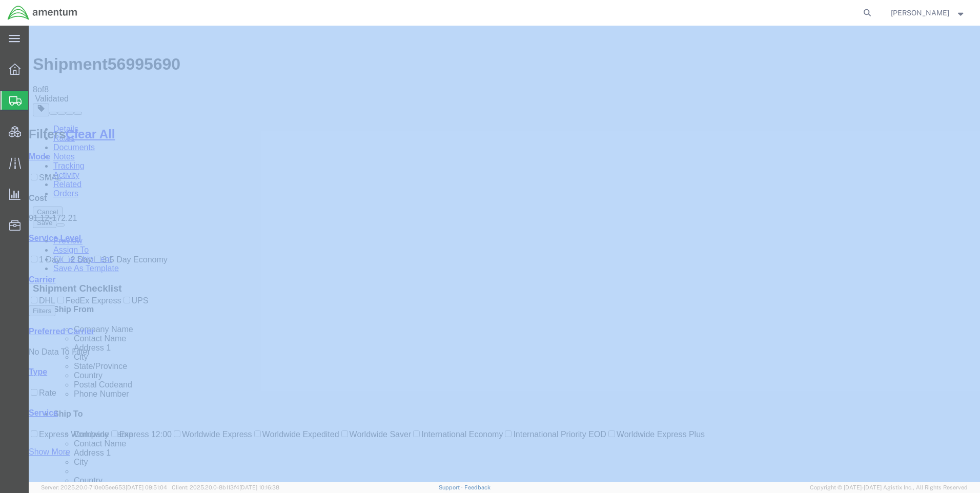
click at [874, 10] on icon at bounding box center [867, 13] width 14 height 14
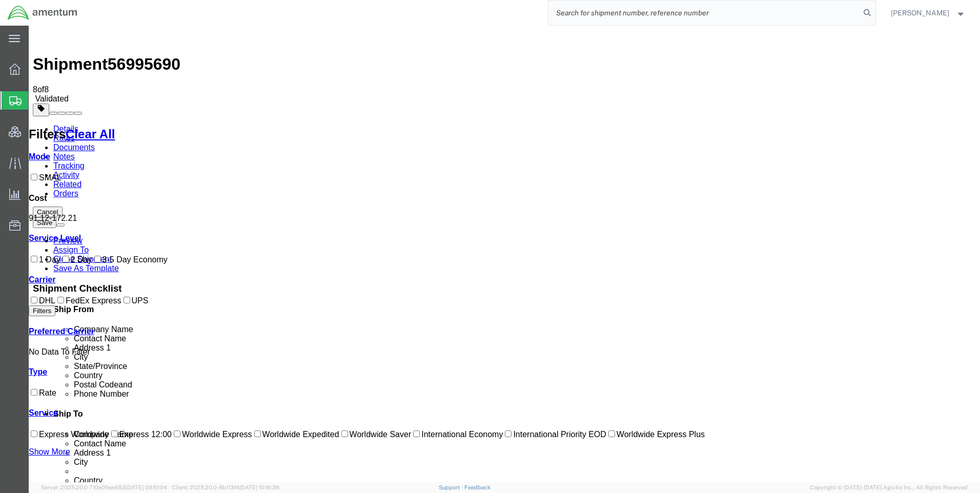
paste input "DCO-25274-168976"
type input "DCO-25274-168976"
drag, startPoint x: 877, startPoint y: 10, endPoint x: 866, endPoint y: 15, distance: 12.9
click at [874, 10] on icon at bounding box center [867, 13] width 14 height 14
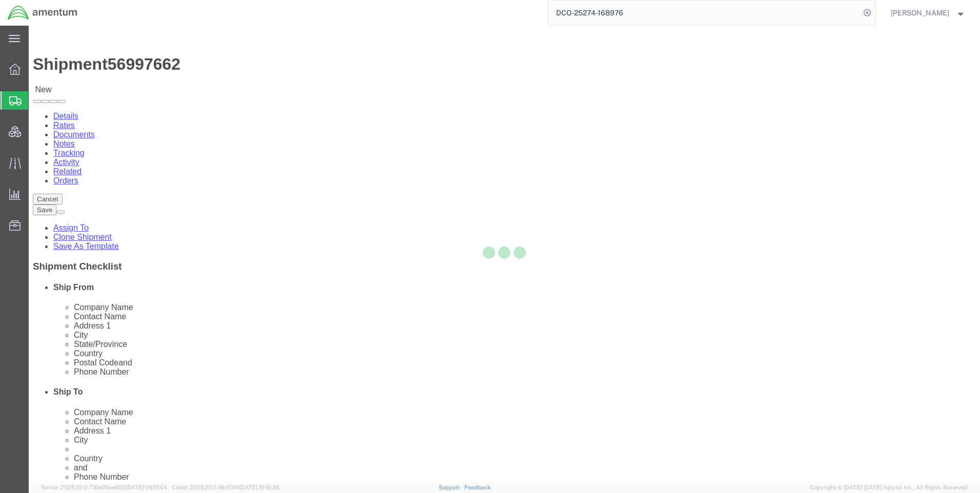
select select "42668"
select select "65691"
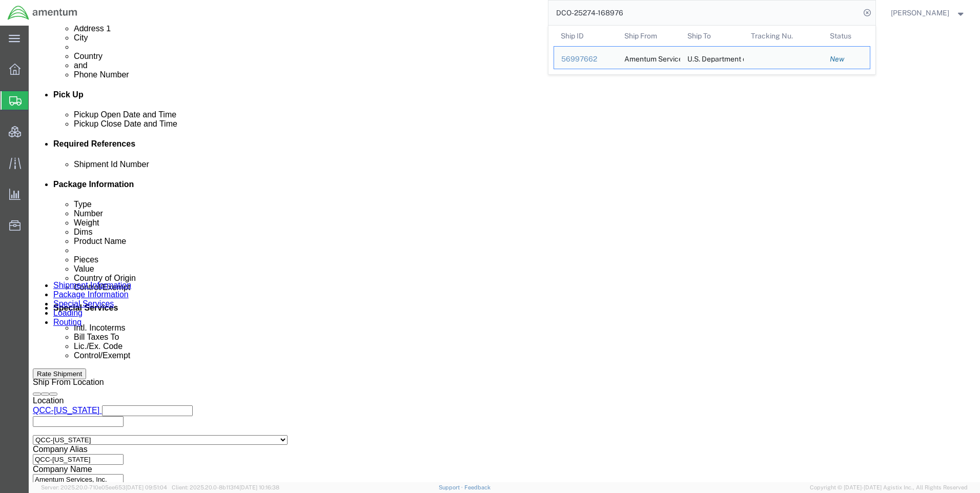
scroll to position [410, 0]
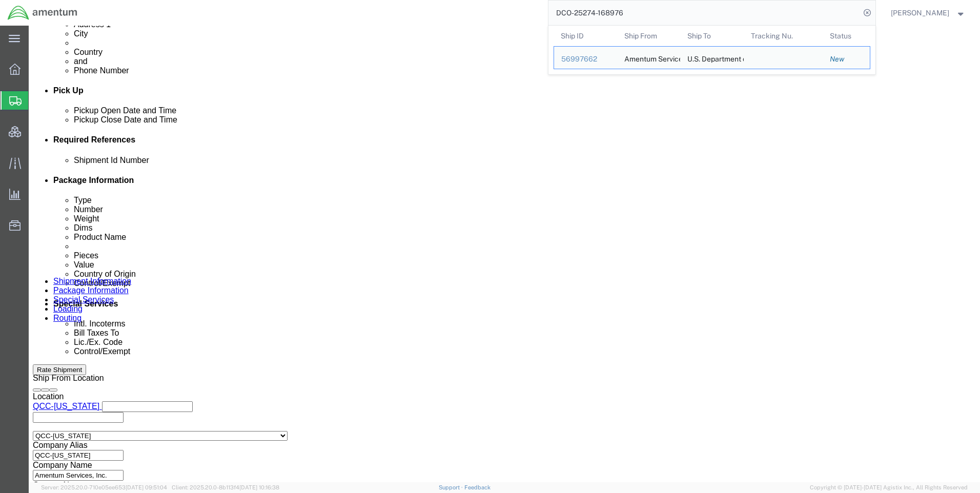
click icon
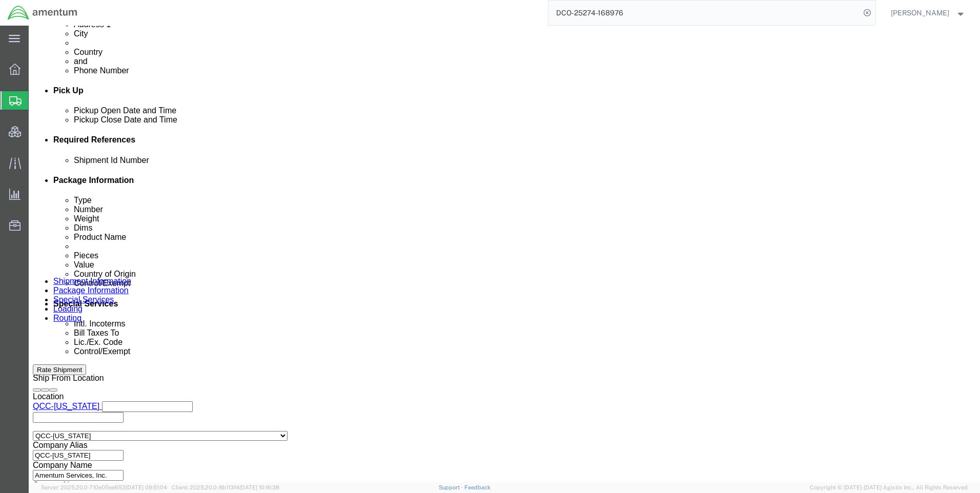
click button
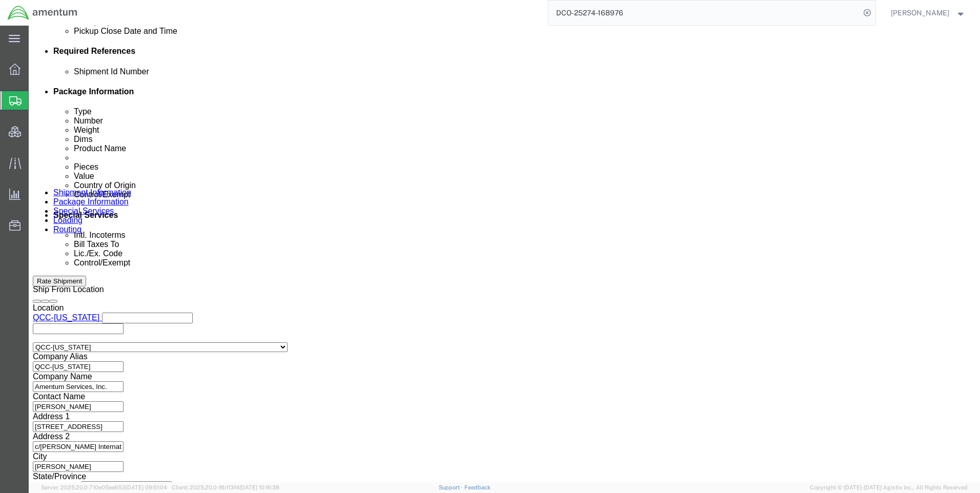
scroll to position [615, 0]
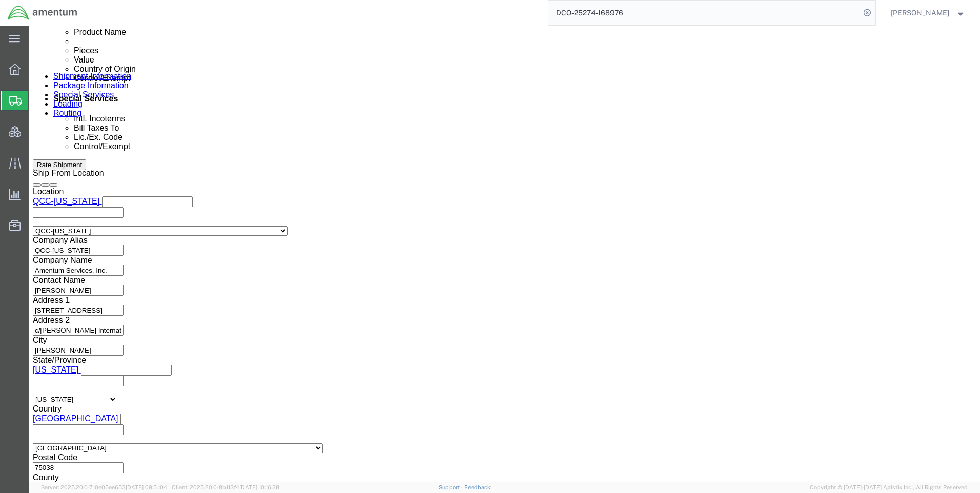
click icon
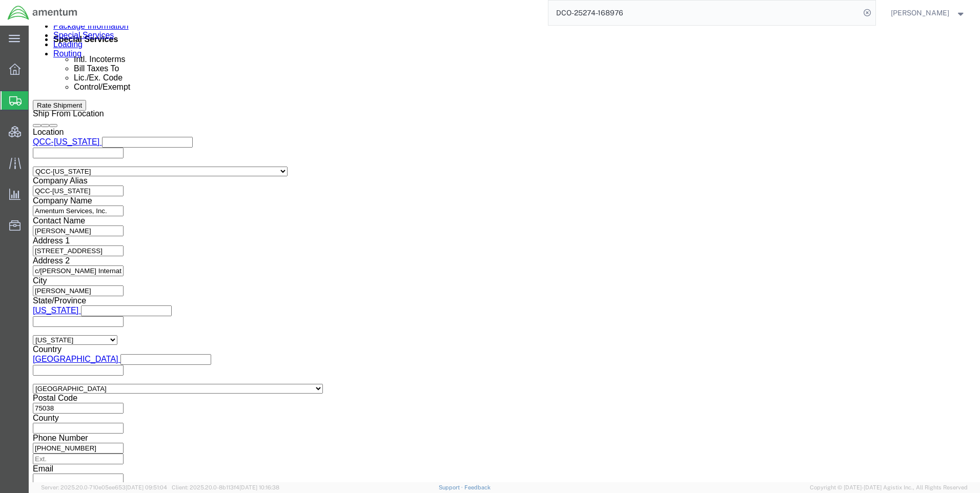
scroll to position [671, 0]
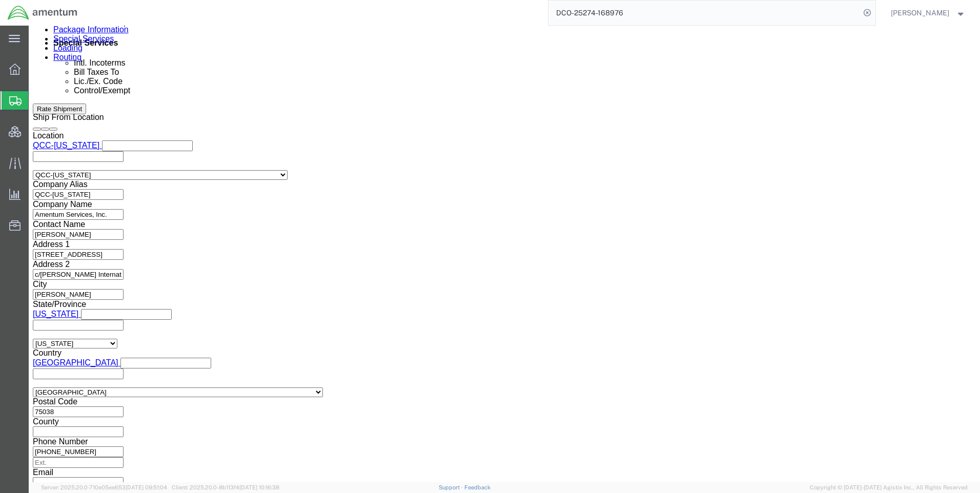
click select "Select ATF BIS DEA EPA FDA FTR ITAR OFAC Other (OPA)"
select select "FTR"
click select "Select ATF BIS DEA EPA FDA FTR ITAR OFAC Other (OPA)"
click div "Control/Exempt Select ATF BIS DEA EPA FDA FTR ITAR OFAC Other (OPA) Lic./Ex. Co…"
drag, startPoint x: 164, startPoint y: 259, endPoint x: 163, endPoint y: 252, distance: 6.7
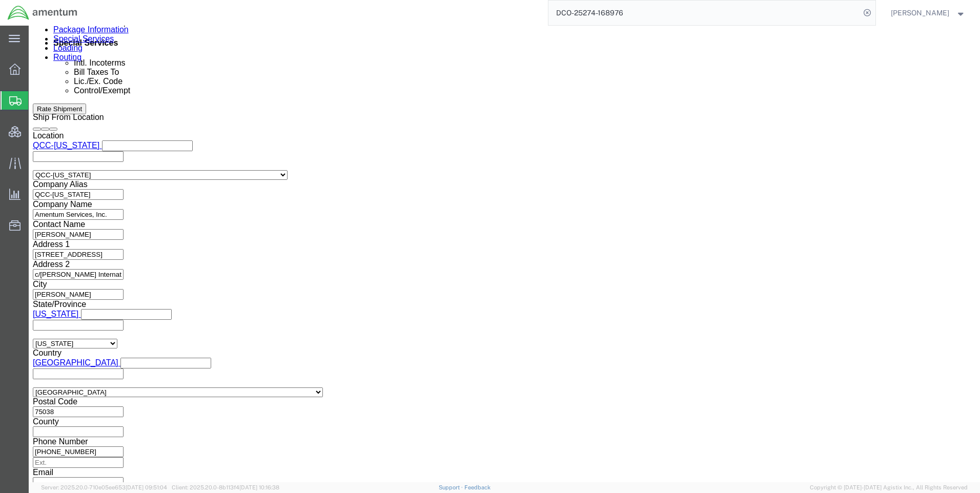
click select "Select 30.2(d)(2) 30.36 30.37(a) 30.37(f) 30.37(g) 30.37(h) 30.37(i) 30.37(j) 3…"
select select "30.37(a)"
click select "Select 30.2(d)(2) 30.36 30.37(a) 30.37(f) 30.37(g) 30.37(h) 30.37(i) 30.37(j) 3…"
click select "Select AES-Direct EEI Carrier File EEI EEI Exempt"
select select "EXEM"
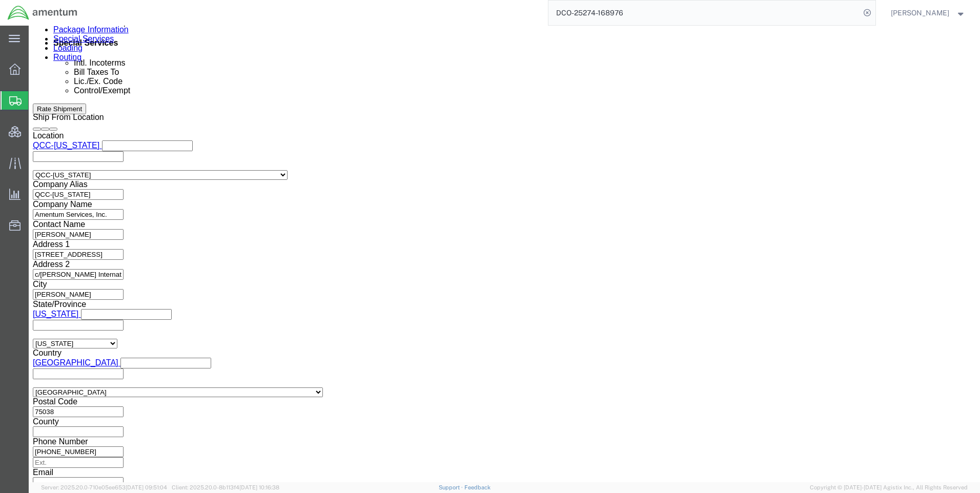
click select "Select AES-Direct EEI Carrier File EEI EEI Exempt"
click button "Rate Shipment"
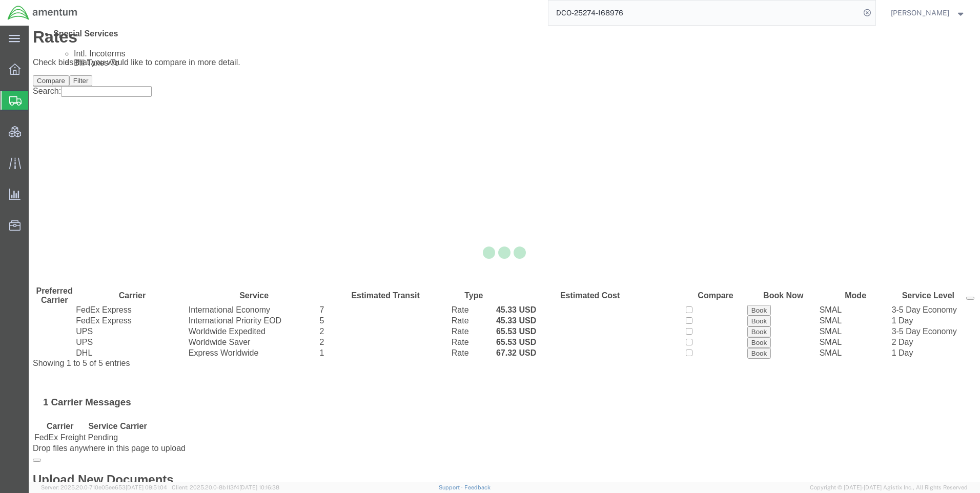
scroll to position [0, 0]
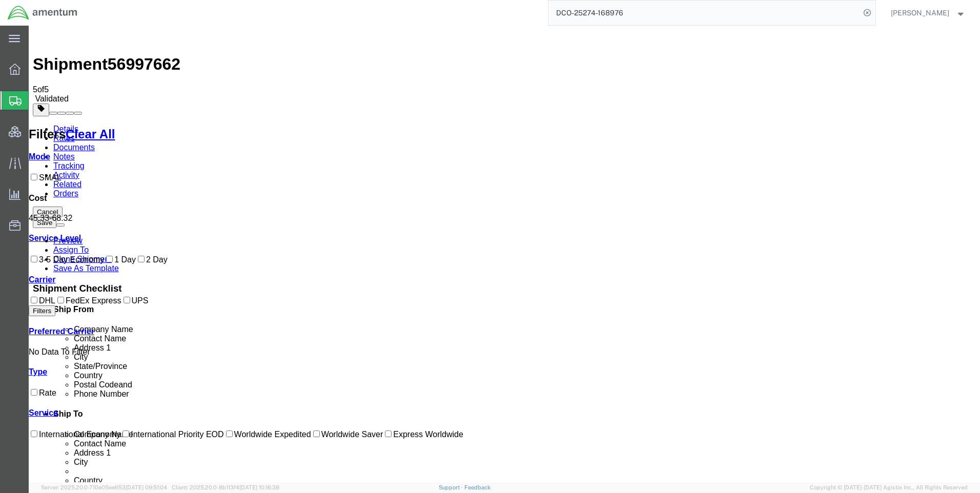
drag, startPoint x: 548, startPoint y: 224, endPoint x: 524, endPoint y: 222, distance: 24.2
drag, startPoint x: 524, startPoint y: 222, endPoint x: 487, endPoint y: 269, distance: 59.5
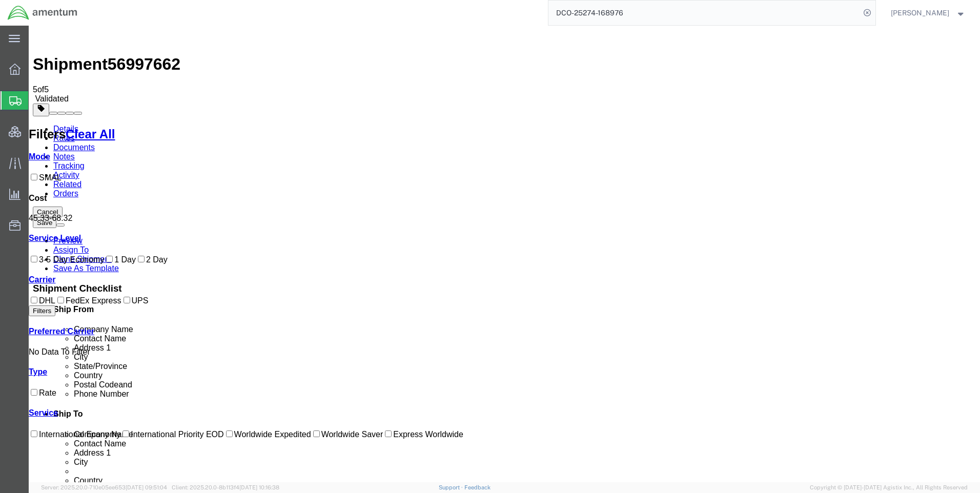
drag, startPoint x: 545, startPoint y: 163, endPoint x: 527, endPoint y: 164, distance: 17.9
copy b "45.33"
